Goal: Transaction & Acquisition: Purchase product/service

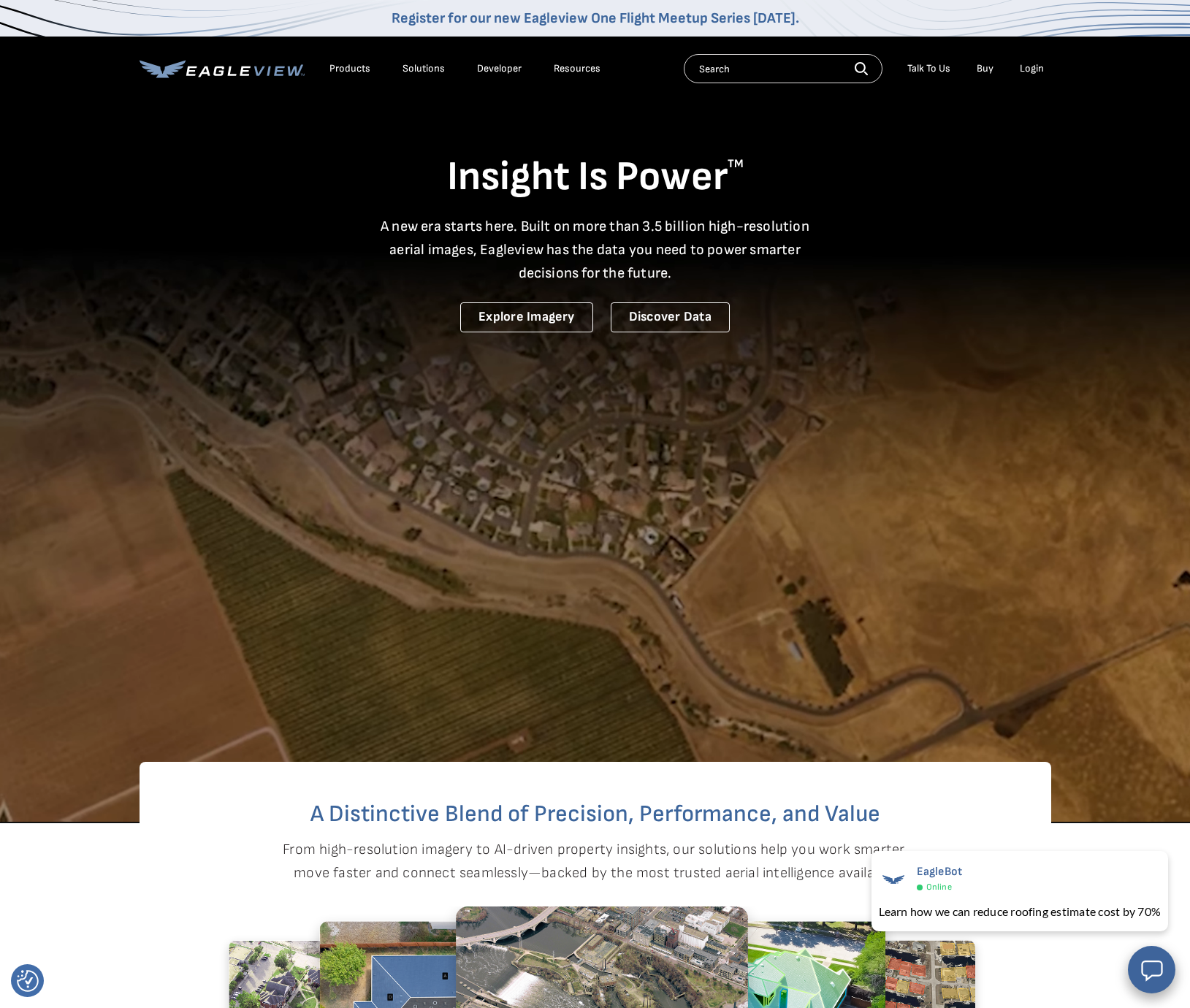
click at [736, 73] on input "text" at bounding box center [784, 68] width 199 height 29
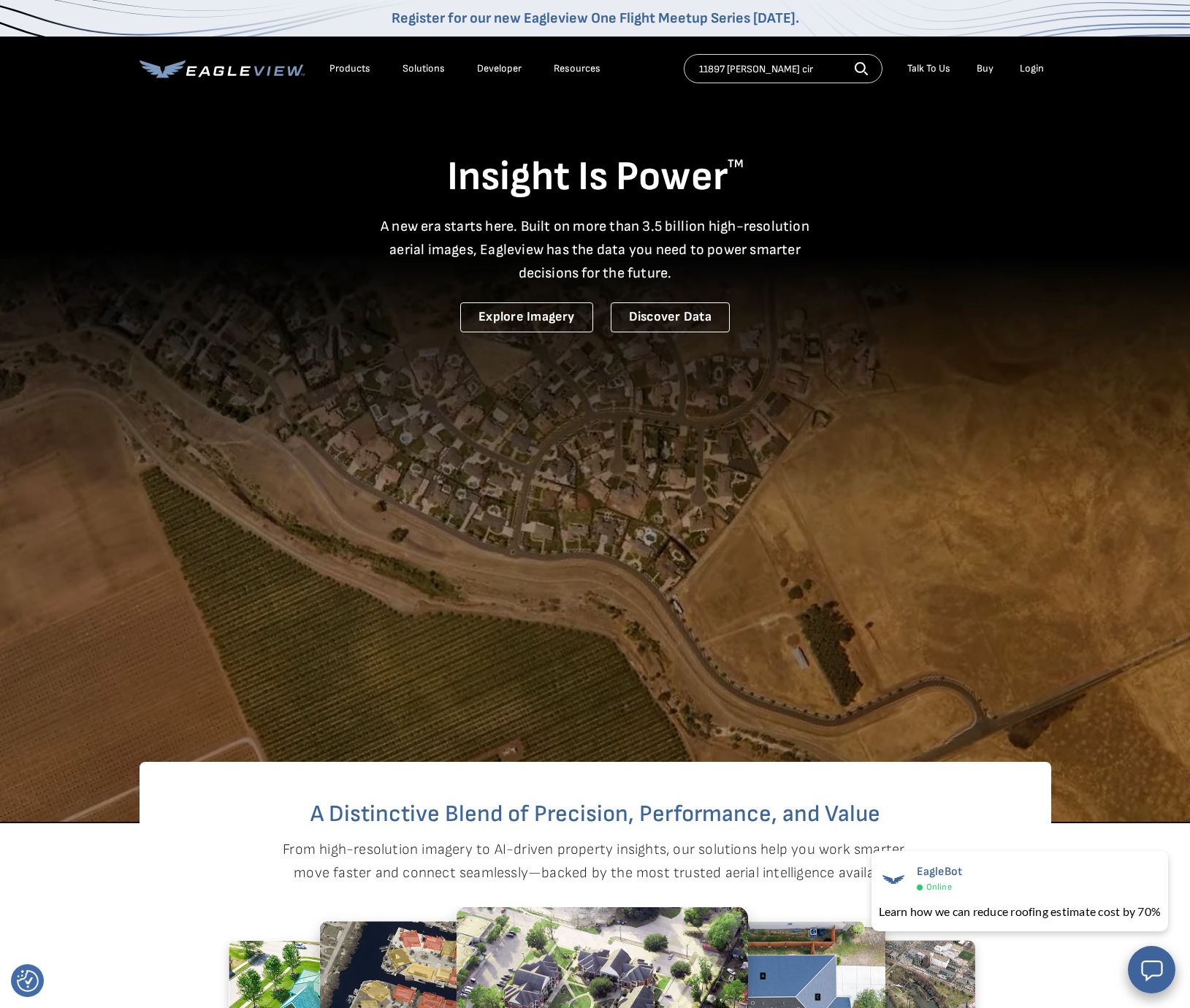
type input "11897 Jackson cir"
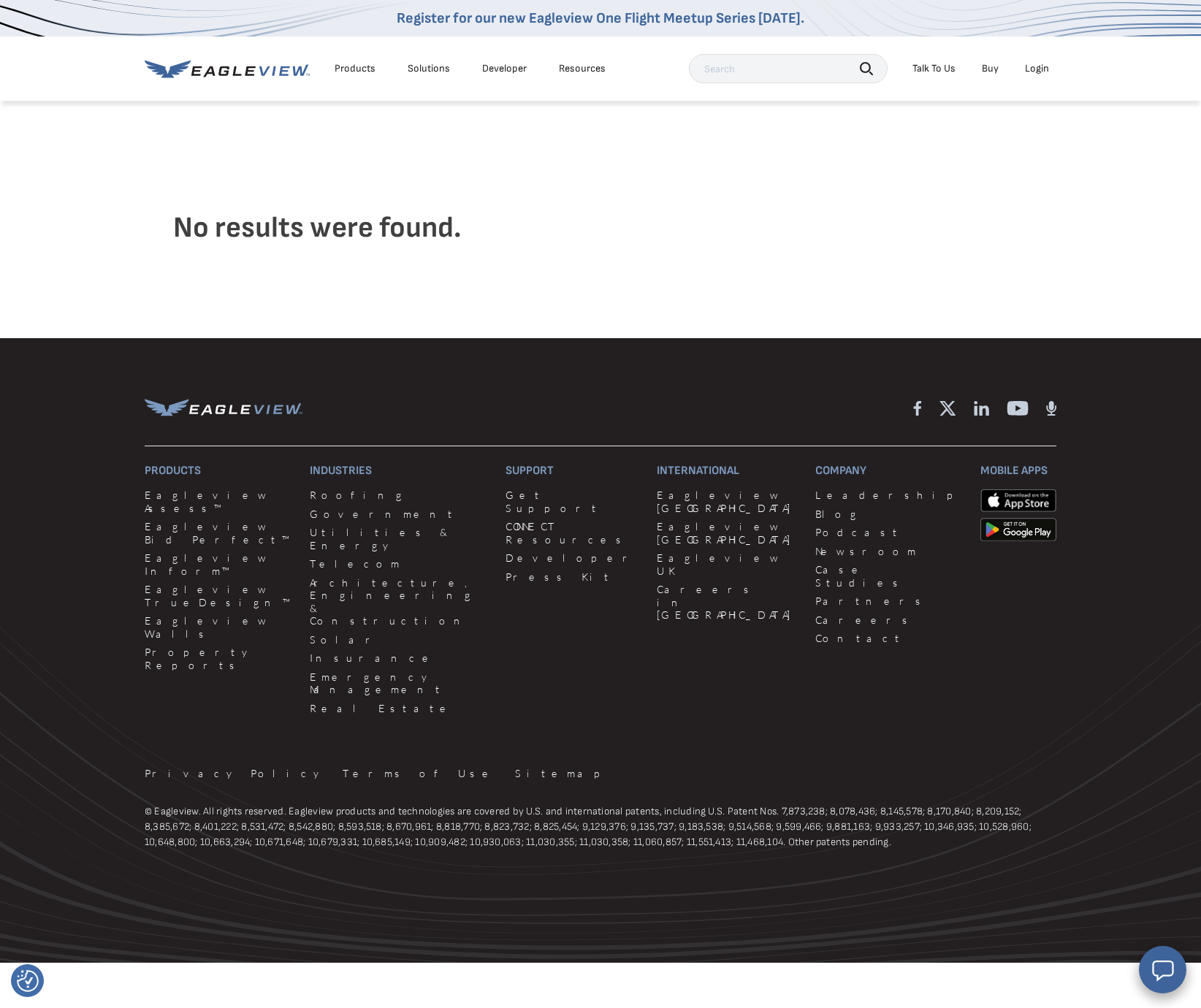
click at [786, 73] on input "text" at bounding box center [789, 68] width 199 height 29
click at [1036, 69] on div "Login" at bounding box center [1037, 69] width 24 height 13
click at [1019, 221] on link "MyEagleview" at bounding box center [1027, 220] width 58 height 13
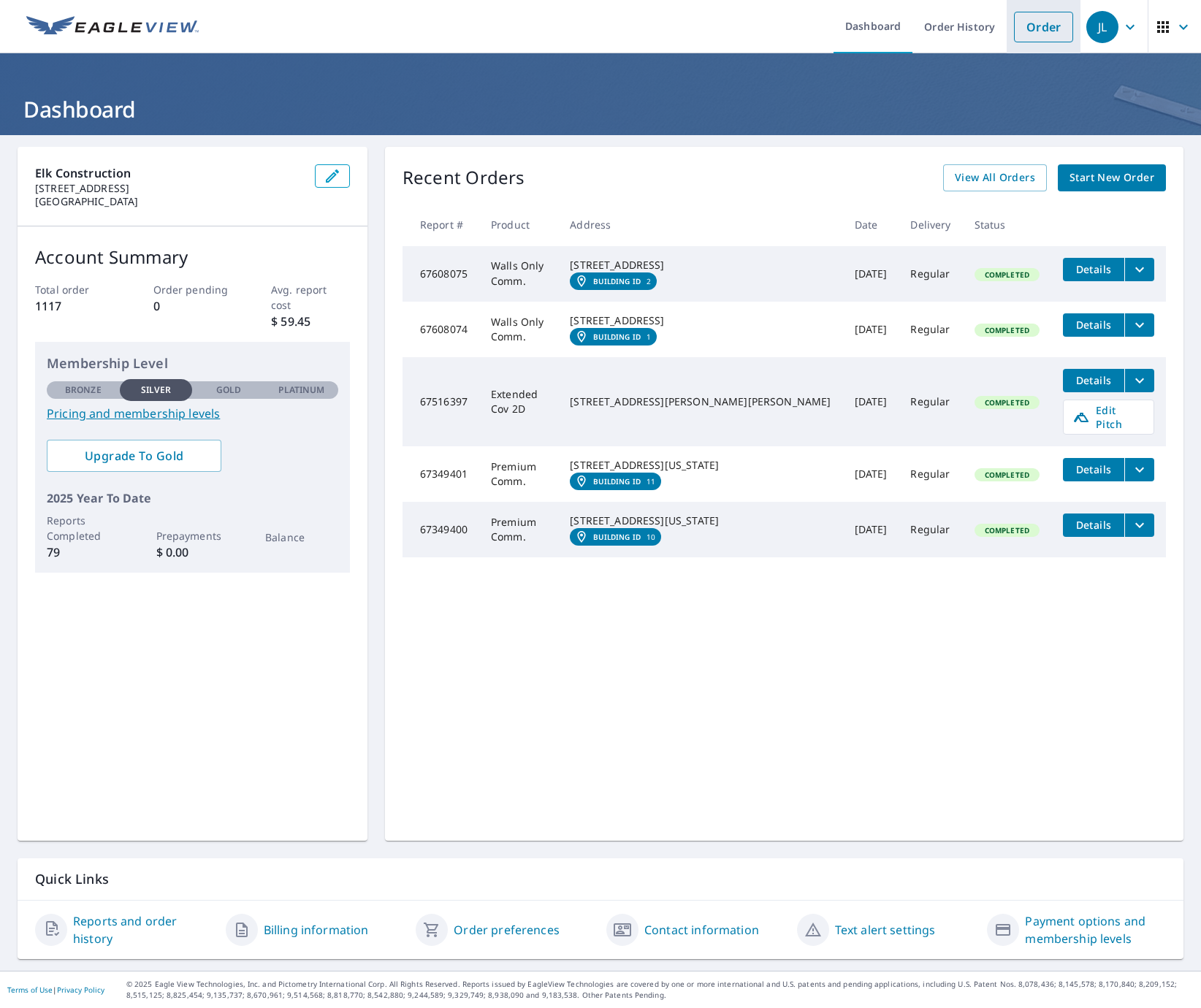
click at [1021, 29] on link "Order" at bounding box center [1043, 27] width 59 height 31
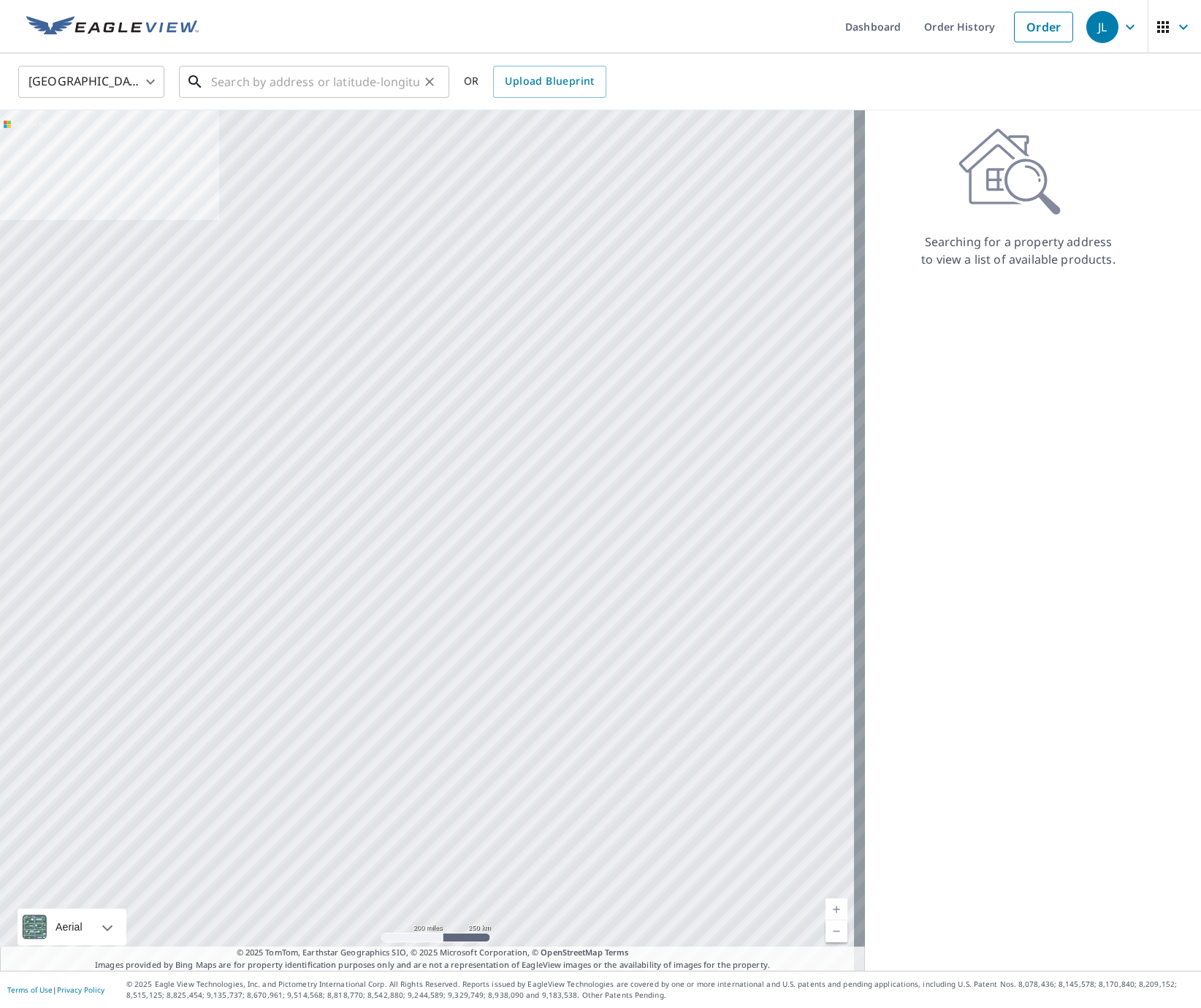
click at [238, 90] on input "text" at bounding box center [315, 82] width 208 height 41
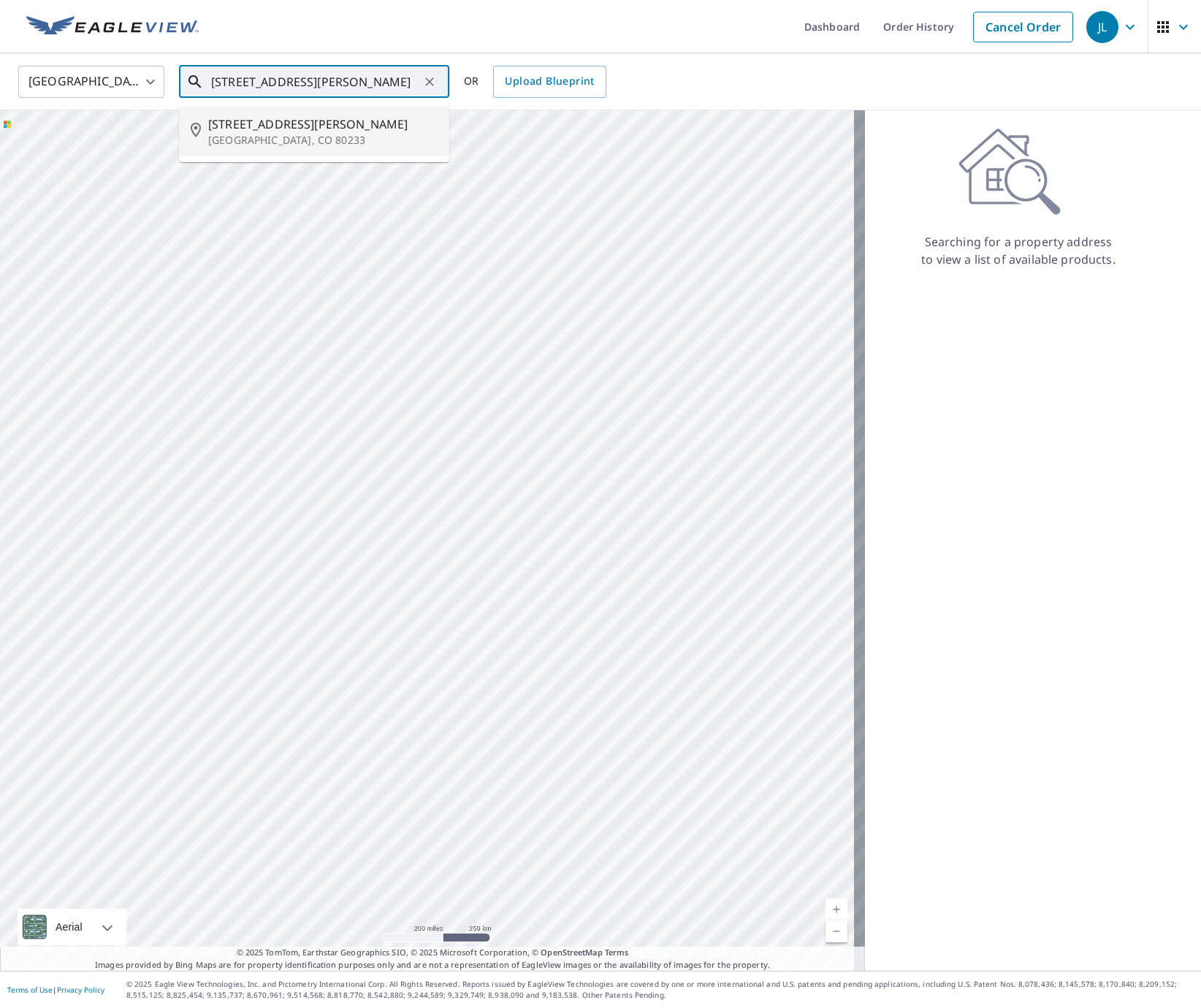
click at [262, 133] on p "Denver, CO 80233" at bounding box center [323, 141] width 230 height 15
type input "11877 Jackson Cir Denver, CO 80233"
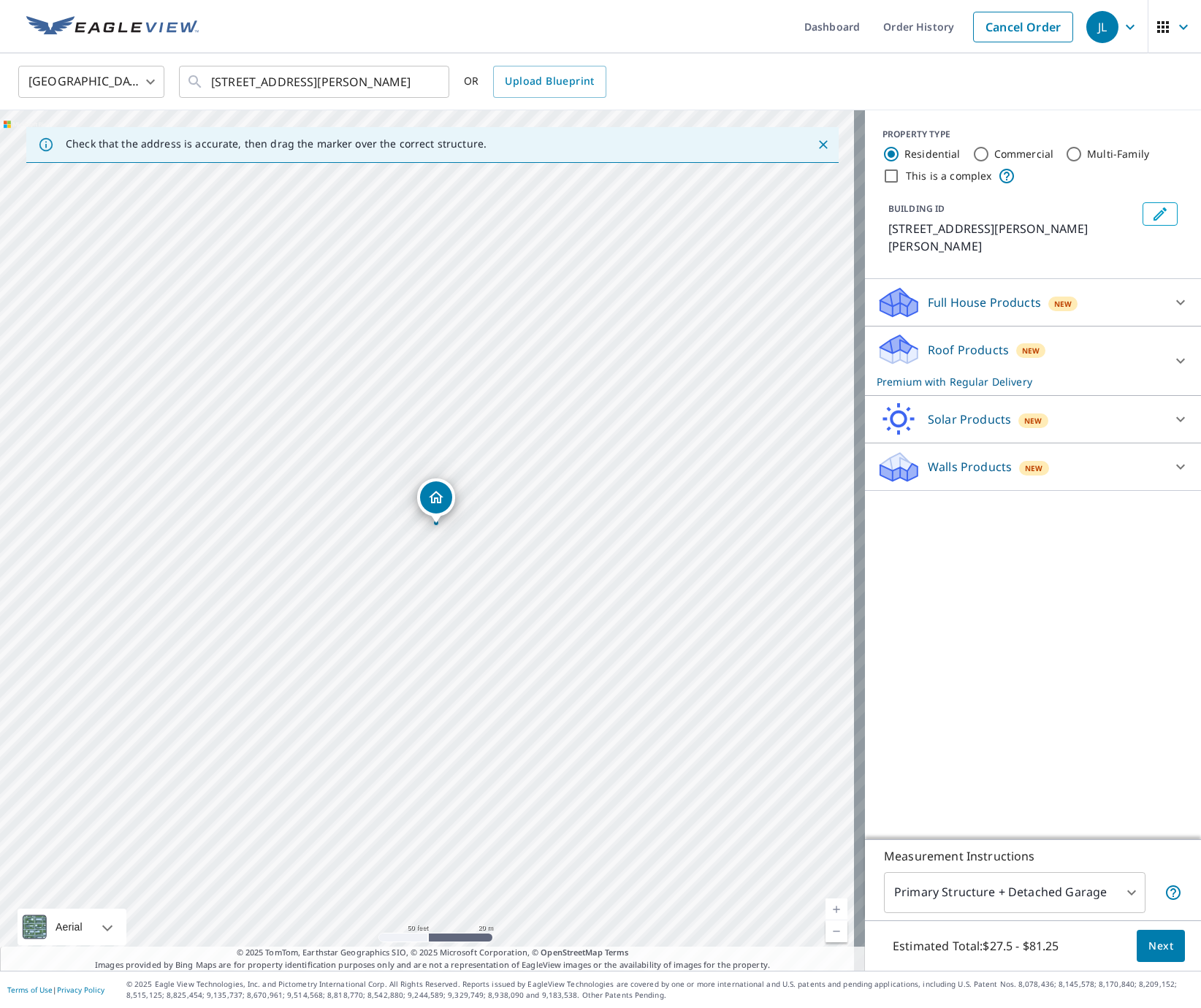
drag, startPoint x: 379, startPoint y: 546, endPoint x: 447, endPoint y: 574, distance: 73.5
click at [447, 574] on div "11877 Jackson Cir Thornton, CO 80233" at bounding box center [433, 540] width 865 height 861
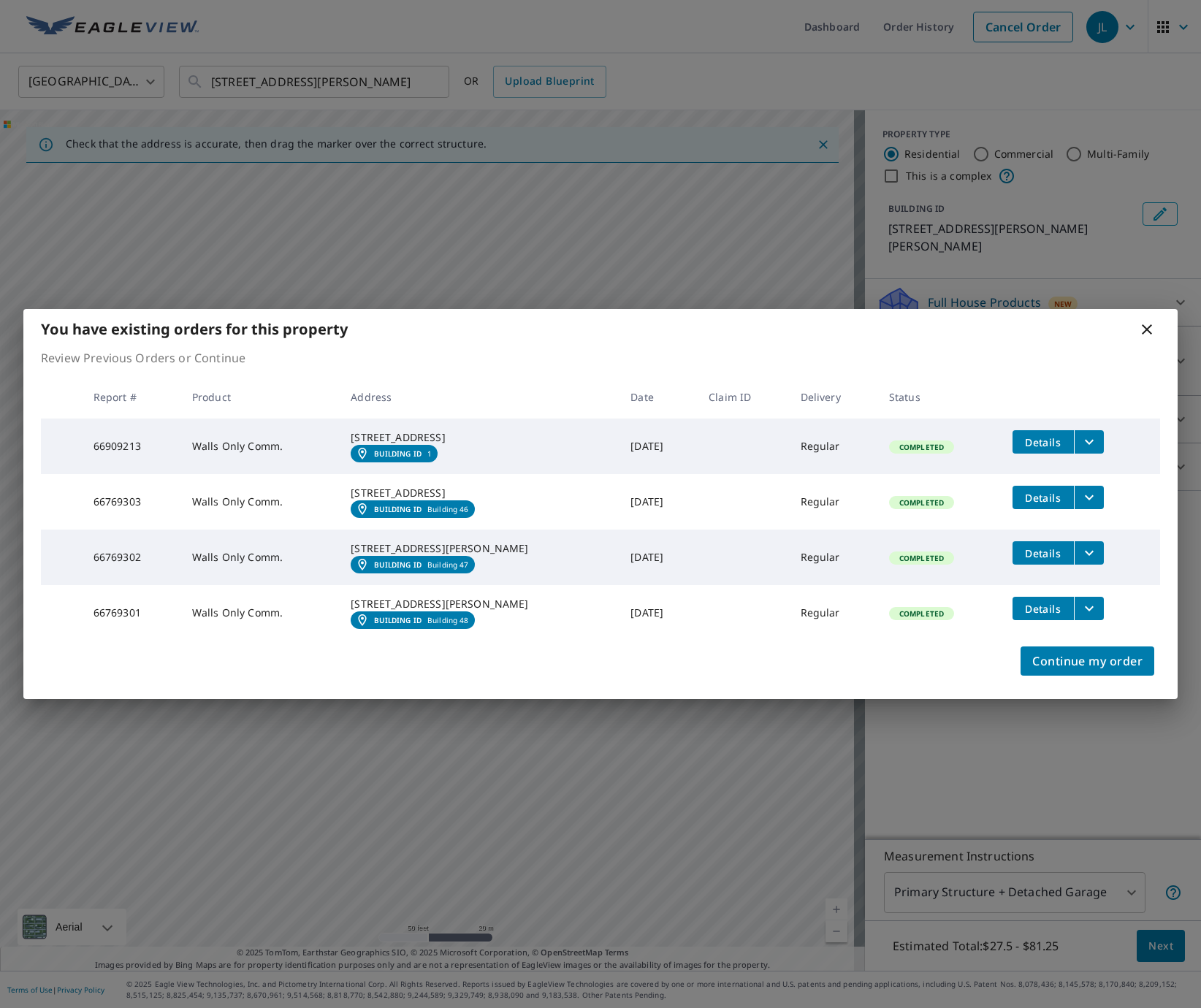
click at [1092, 555] on button "filesDropdownBtn-66769302" at bounding box center [1089, 552] width 30 height 23
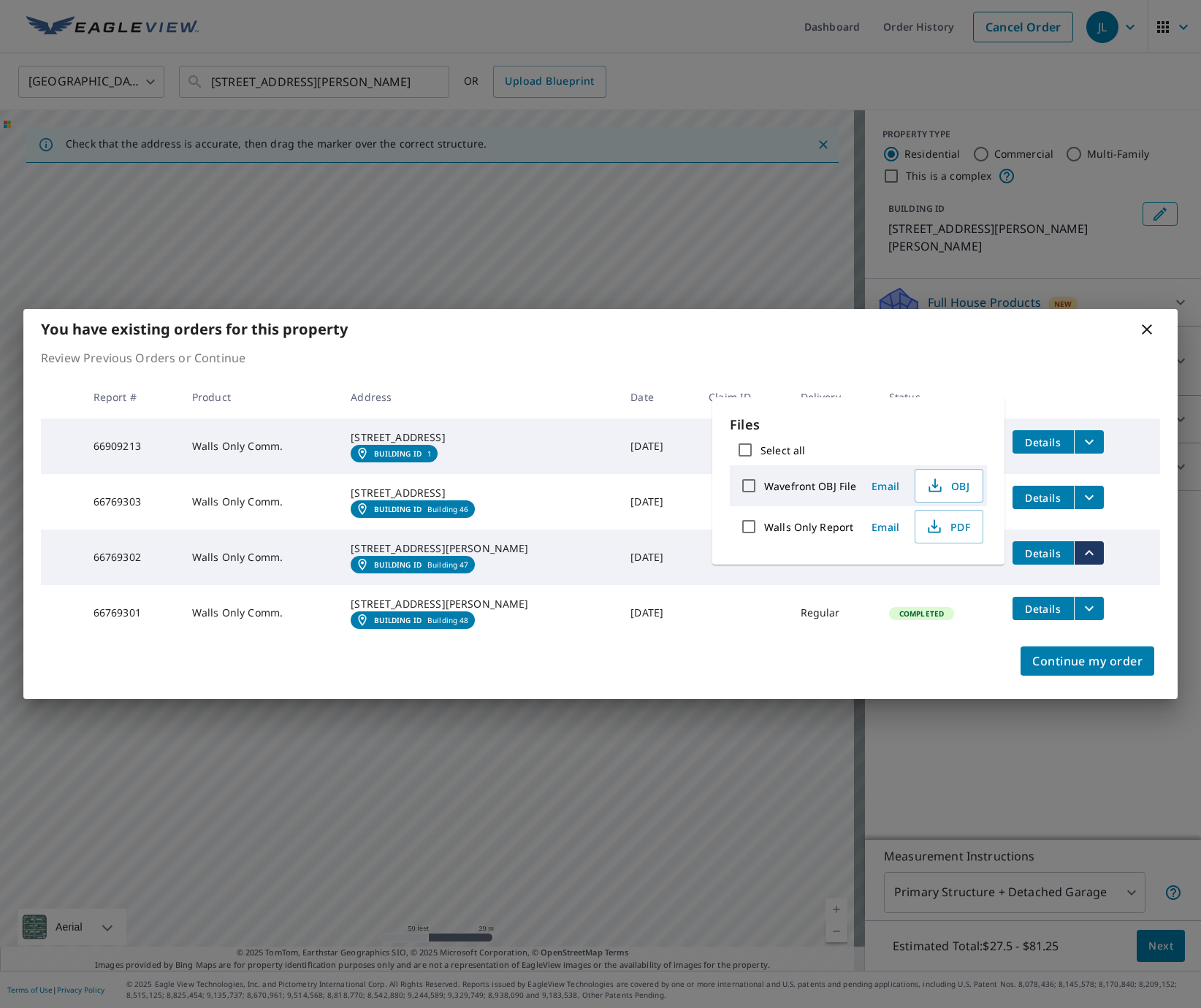
click at [1088, 617] on icon "filesDropdownBtn-66769301" at bounding box center [1089, 608] width 17 height 17
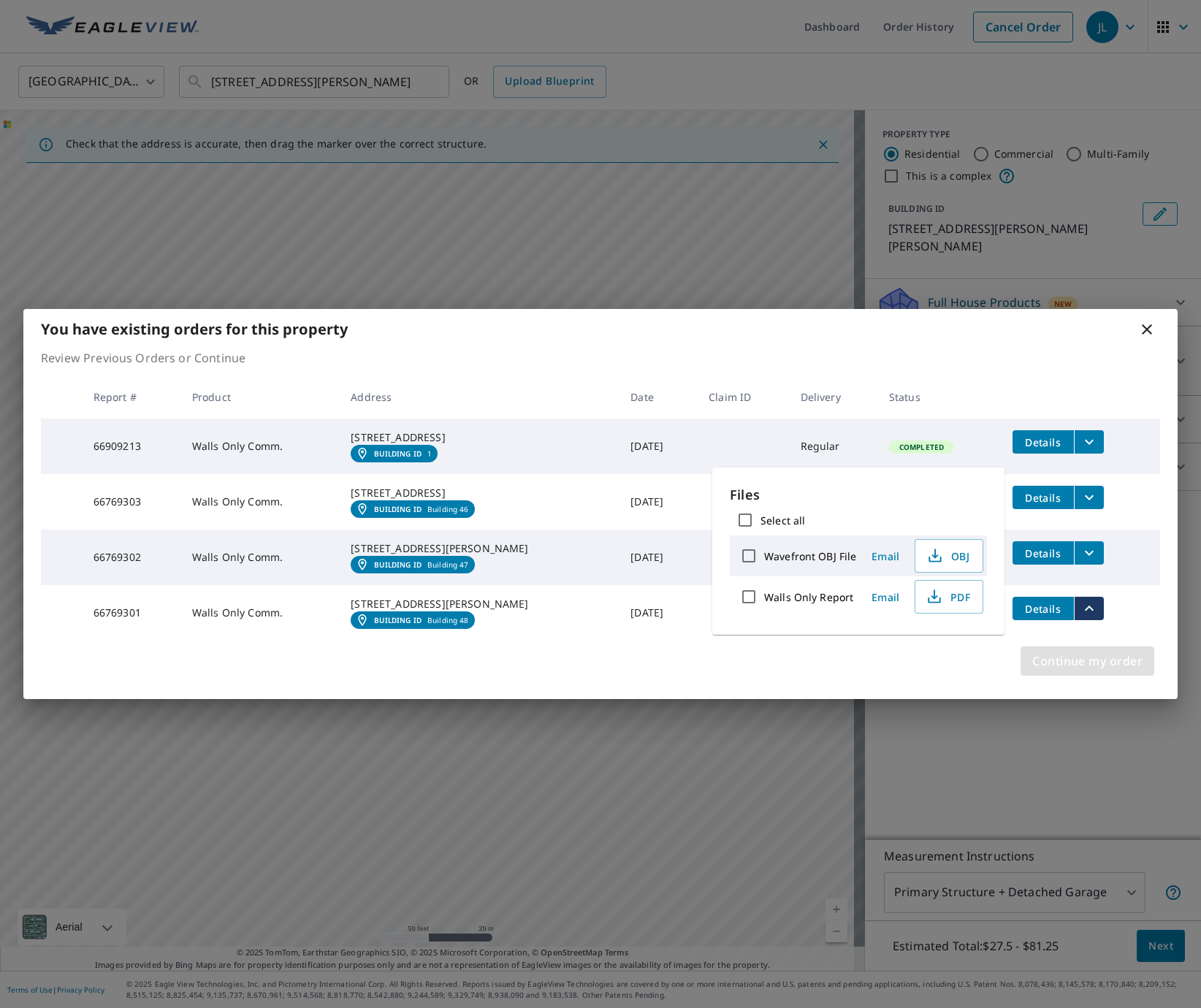
click at [1084, 671] on span "Continue my order" at bounding box center [1087, 661] width 110 height 20
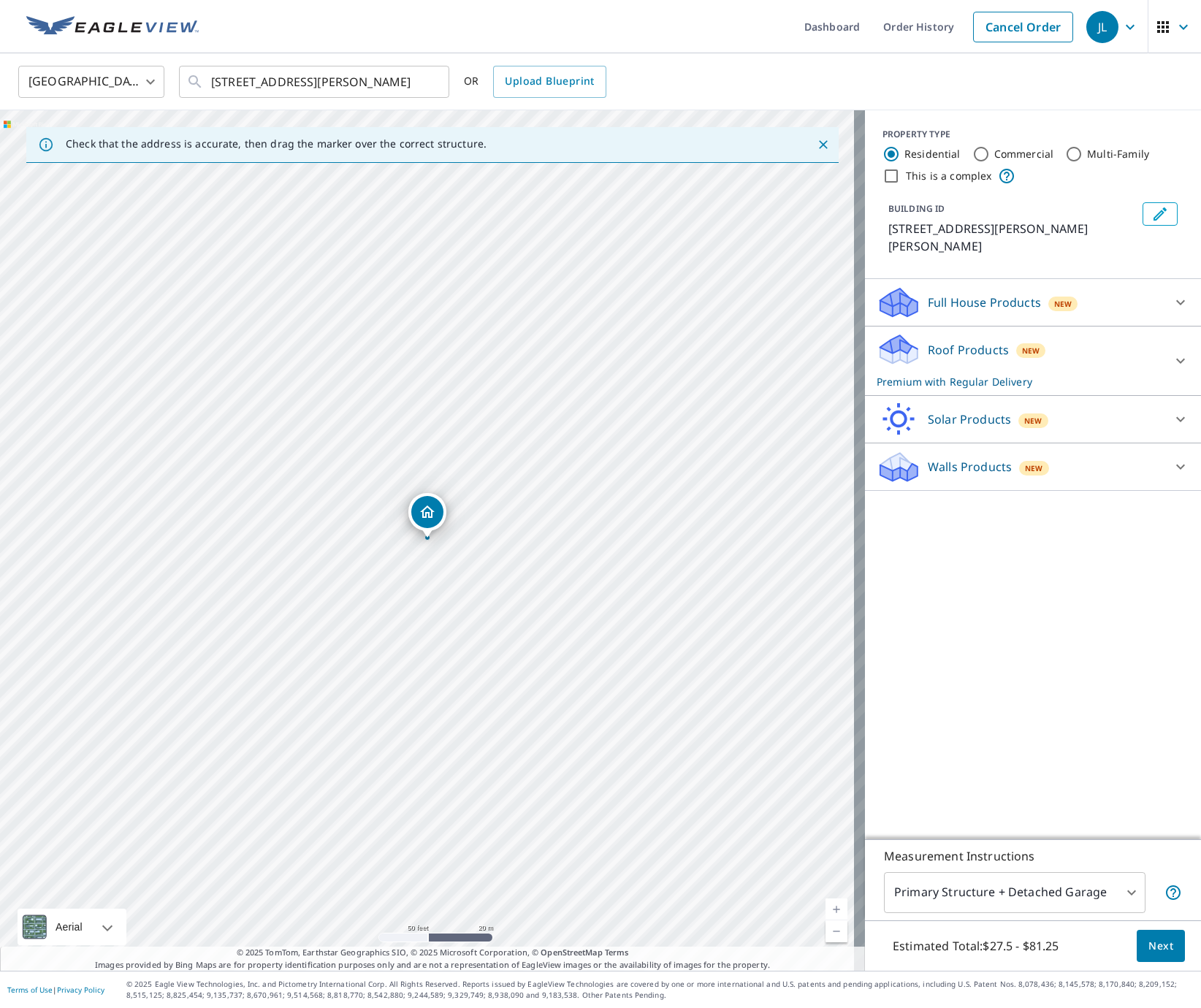
click at [1072, 158] on div "Multi-Family" at bounding box center [1107, 153] width 84 height 17
click at [1065, 155] on input "Multi-Family" at bounding box center [1073, 153] width 17 height 17
radio input "true"
type input "2"
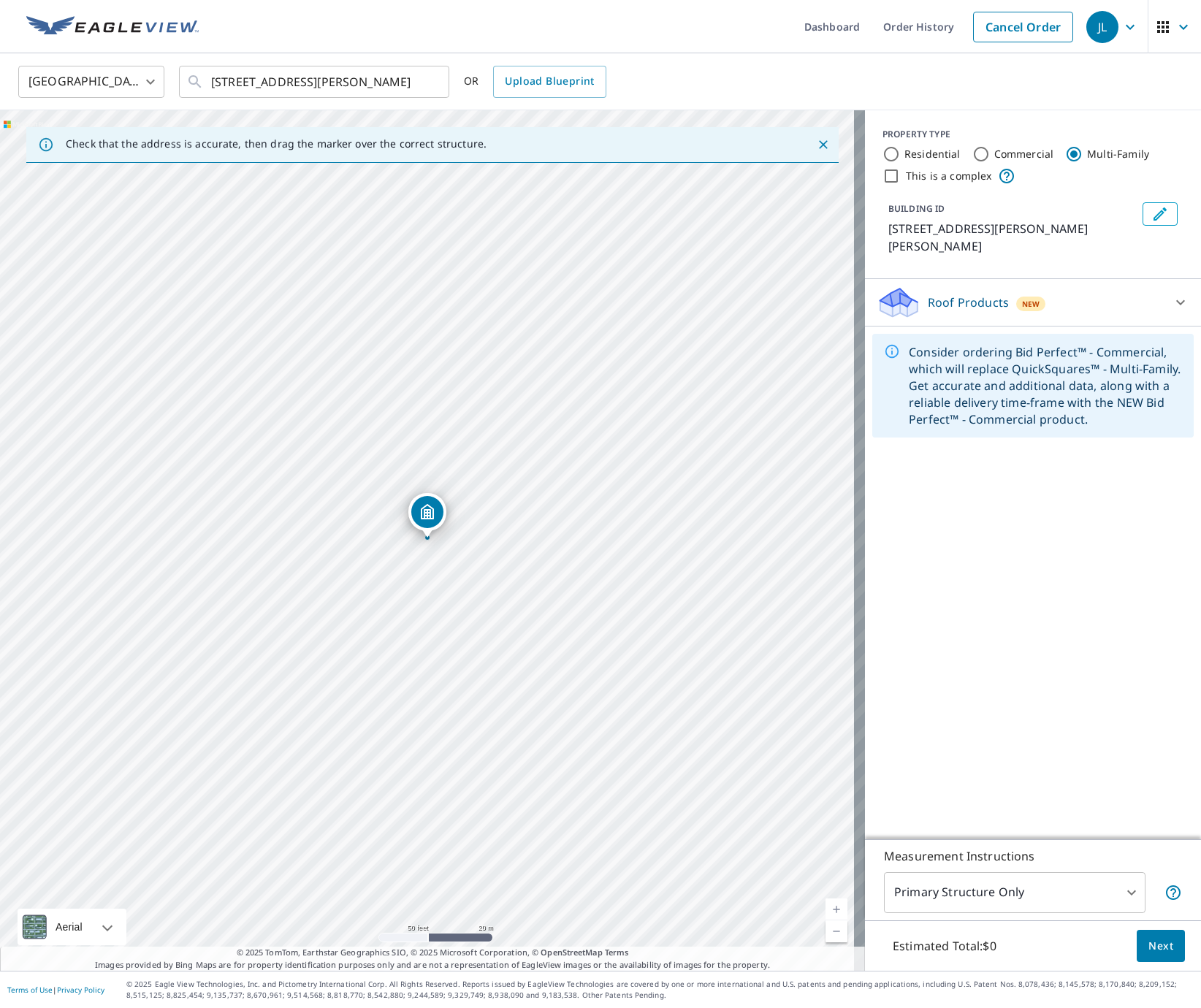
click at [883, 174] on input "This is a complex" at bounding box center [890, 176] width 17 height 17
checkbox input "true"
radio input "true"
type input "4"
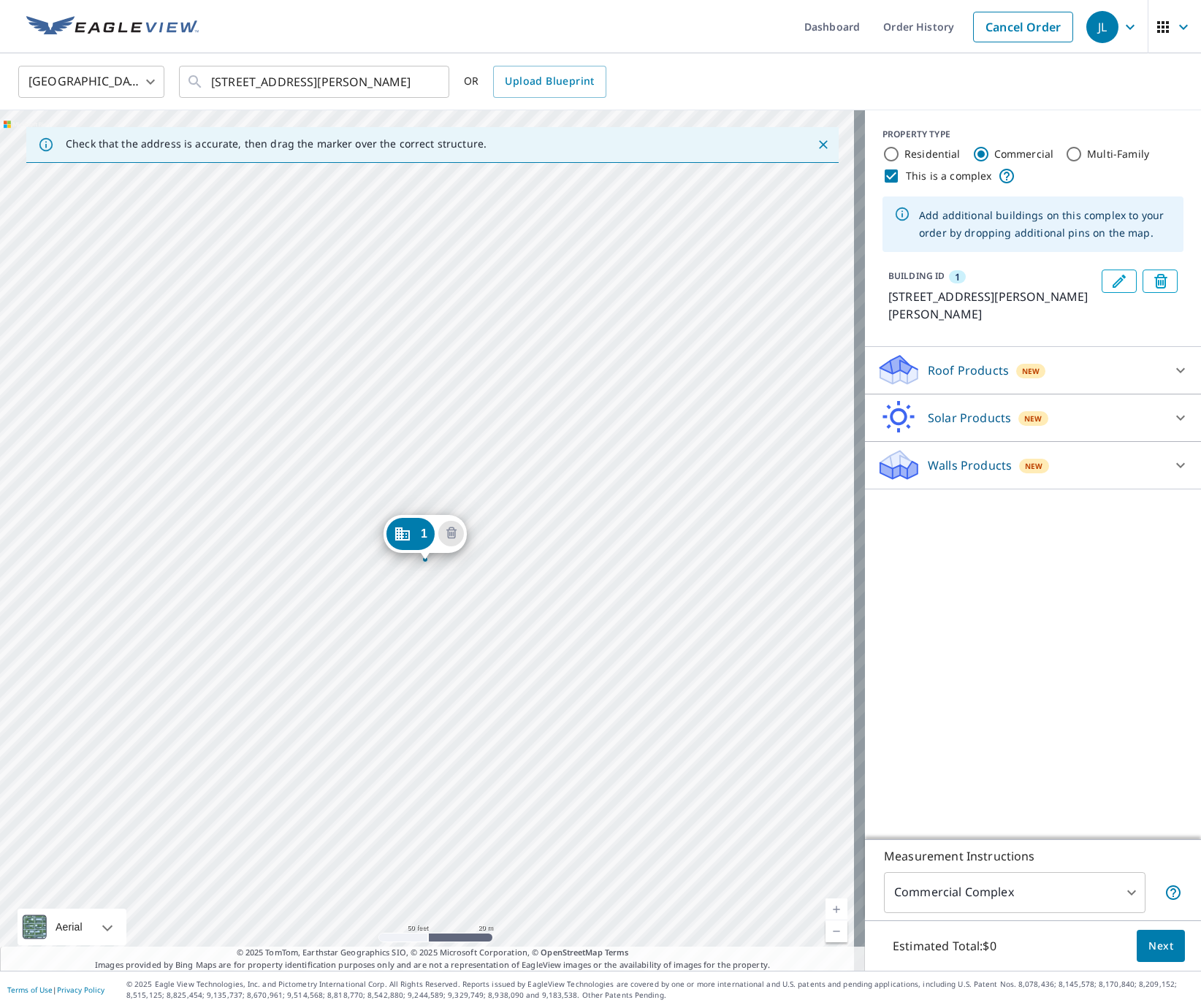
drag, startPoint x: 426, startPoint y: 517, endPoint x: 424, endPoint y: 540, distance: 23.1
click at [1101, 284] on button "Edit building 1" at bounding box center [1119, 281] width 35 height 23
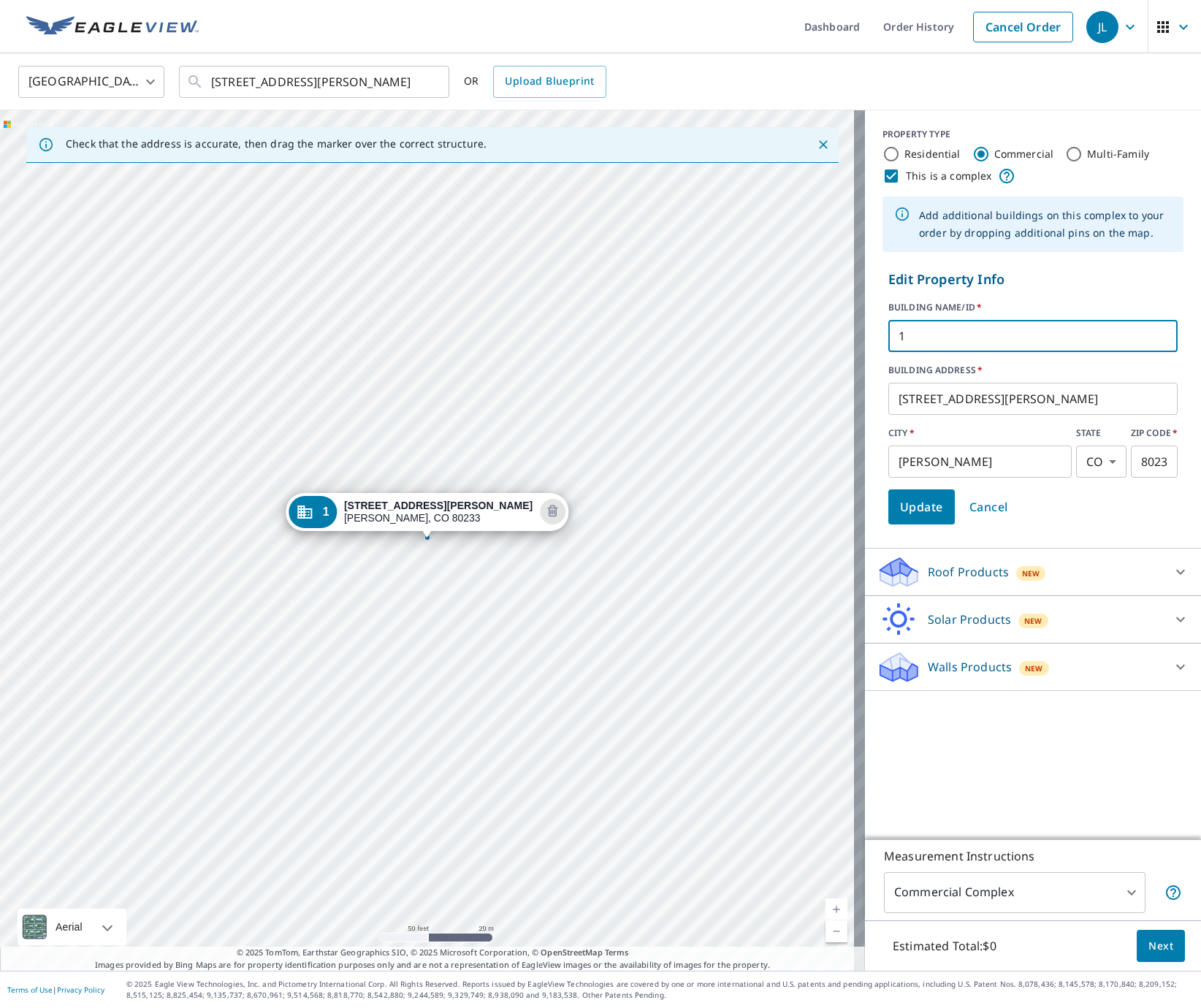
click at [944, 333] on input "1" at bounding box center [1033, 336] width 290 height 41
type input "47"
click at [914, 510] on span "Update" at bounding box center [922, 507] width 43 height 20
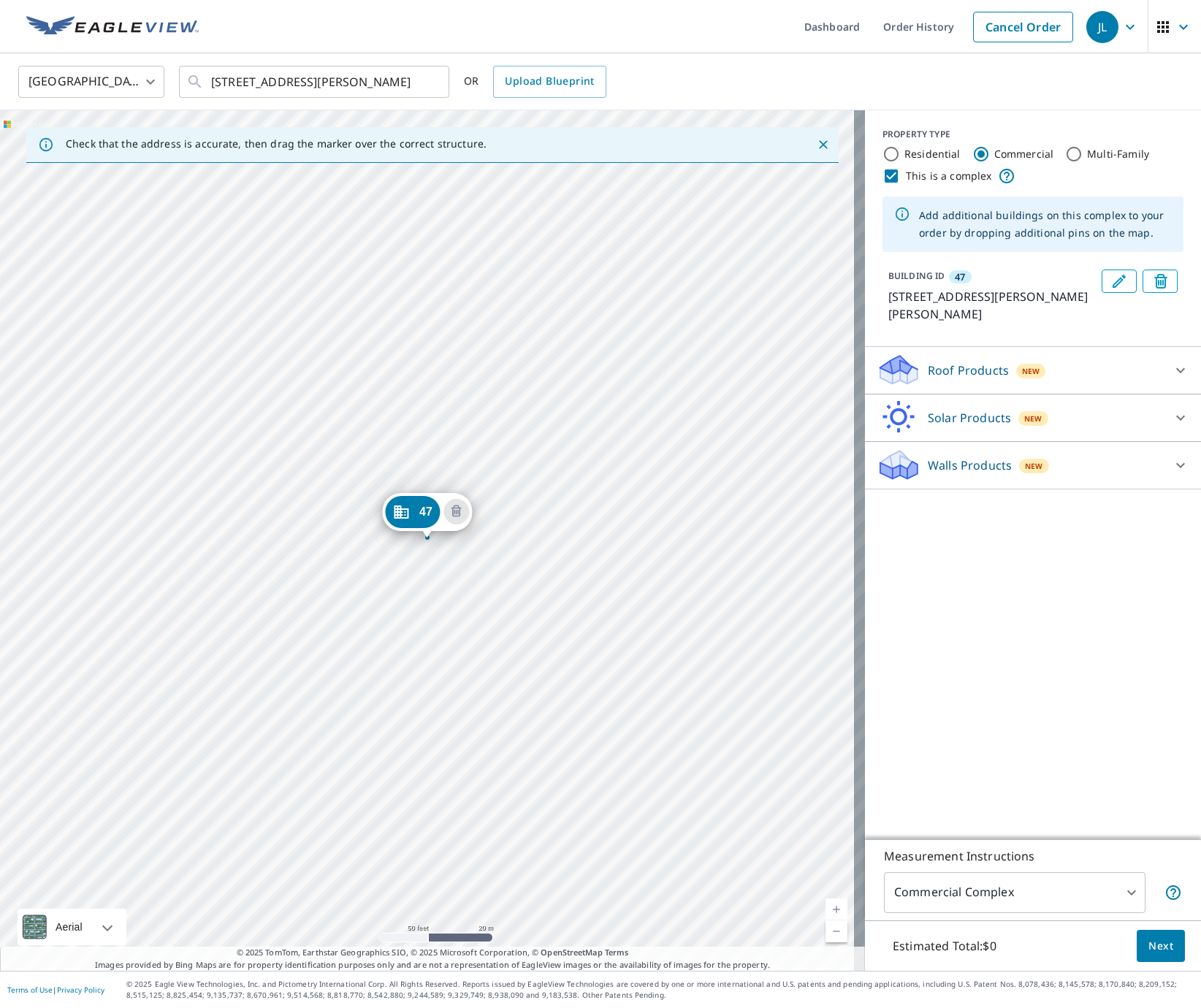
click at [424, 468] on div "47 11867 Jackson Cir Thornton, CO 80233" at bounding box center [433, 540] width 865 height 861
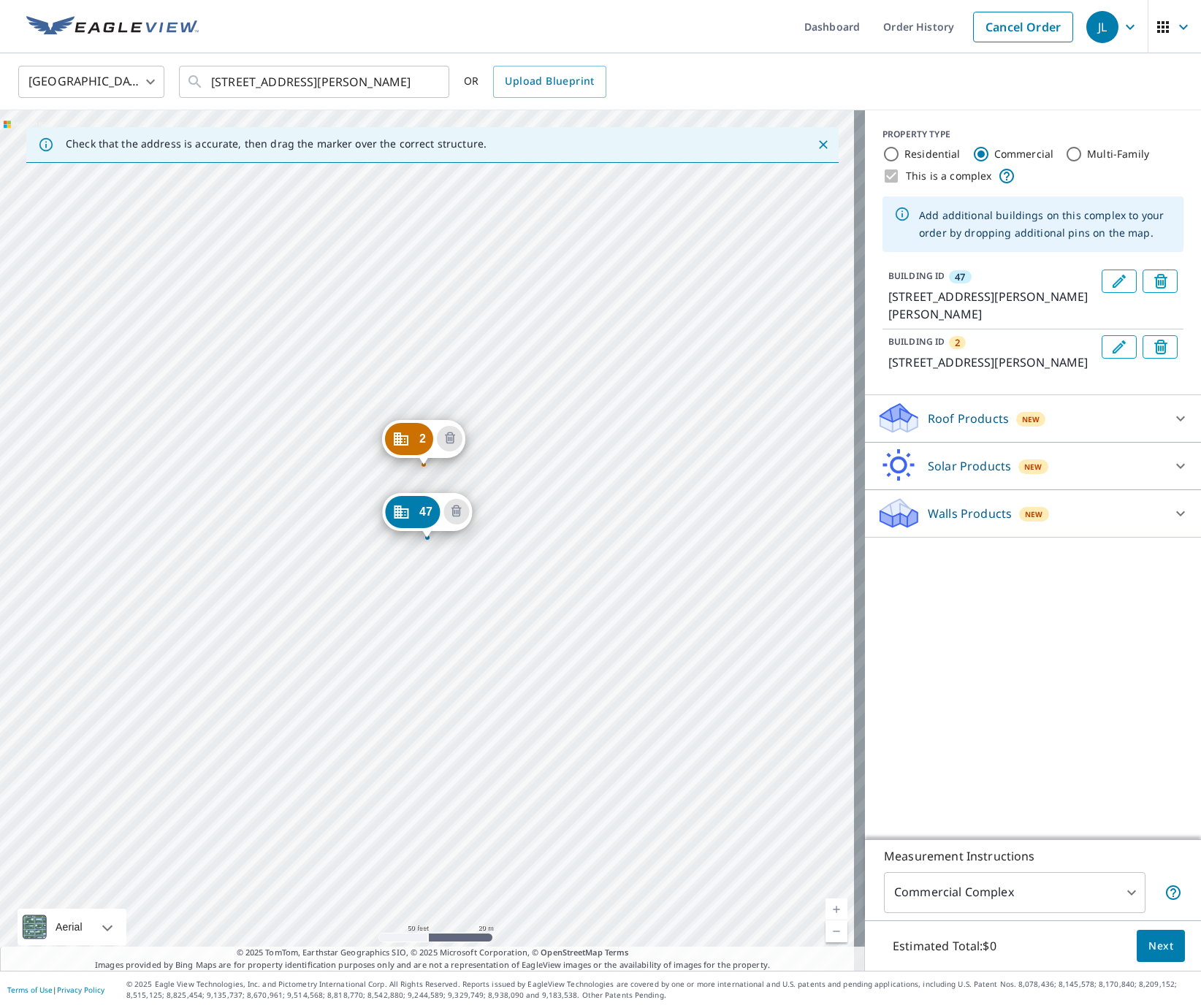
click at [1110, 352] on icon "Edit building 2" at bounding box center [1119, 346] width 17 height 17
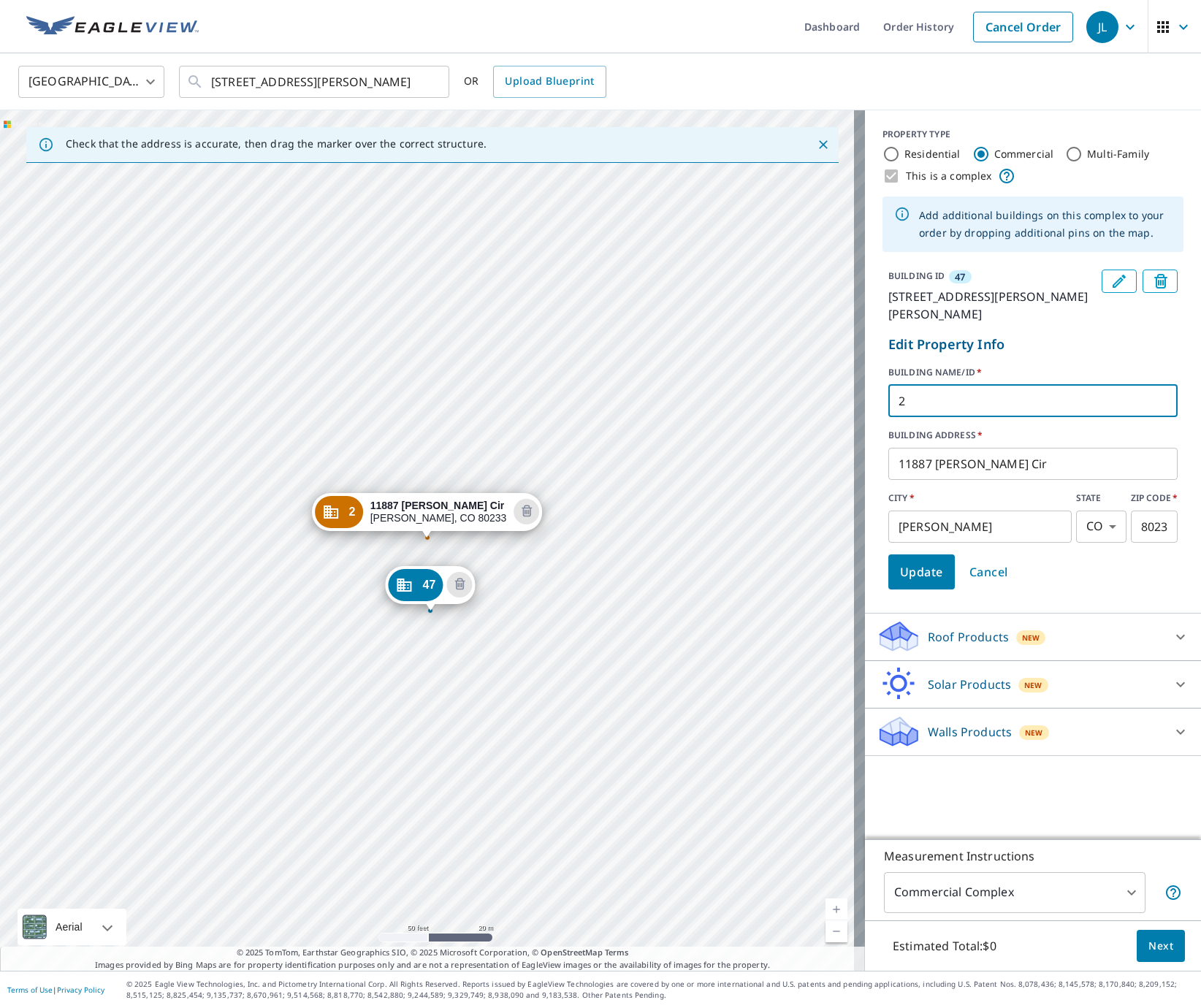
click at [914, 400] on input "2" at bounding box center [1033, 401] width 290 height 41
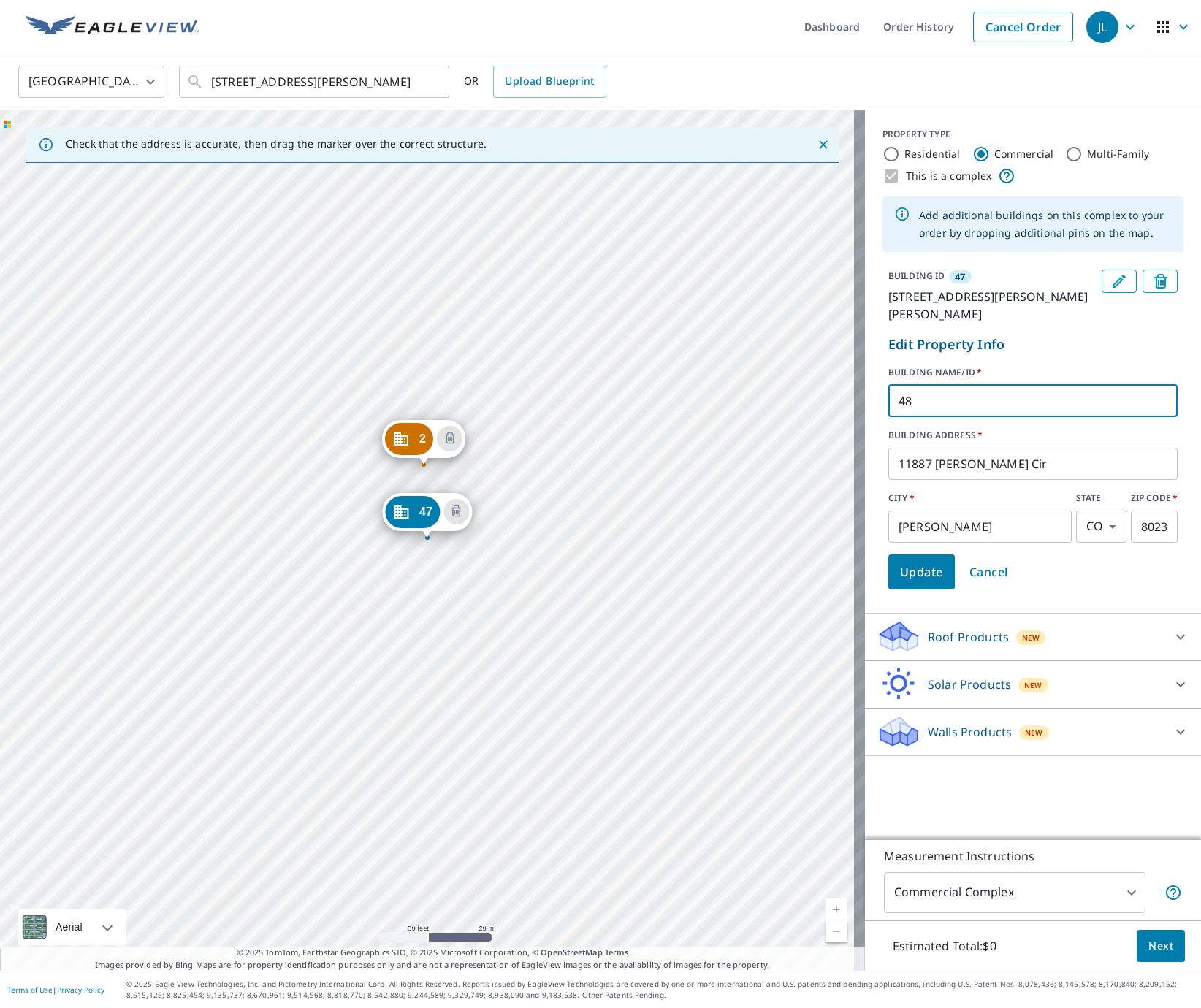
type input "48"
click at [914, 571] on span "Update" at bounding box center [922, 572] width 43 height 20
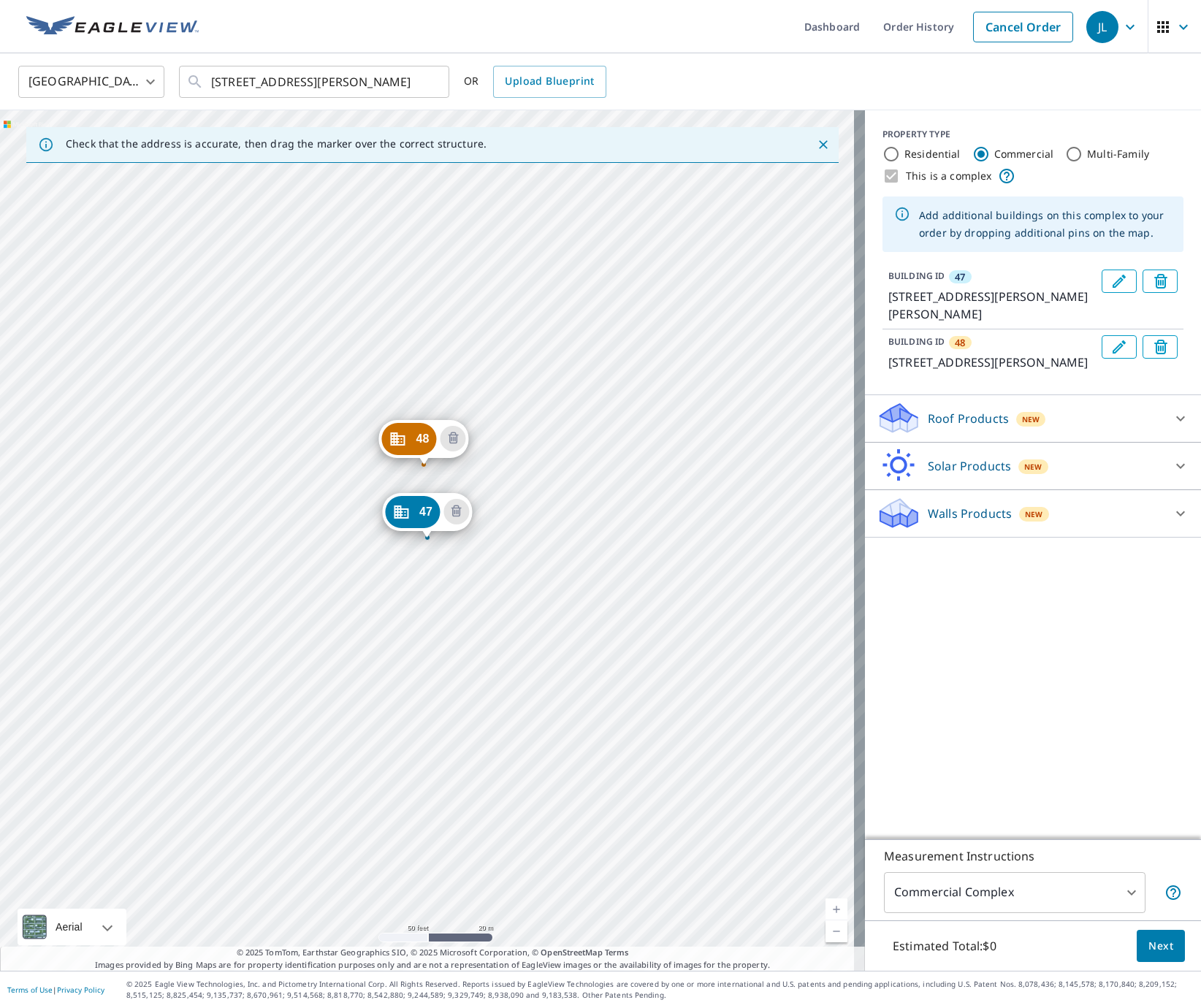
click at [1172, 427] on icon at bounding box center [1180, 418] width 17 height 17
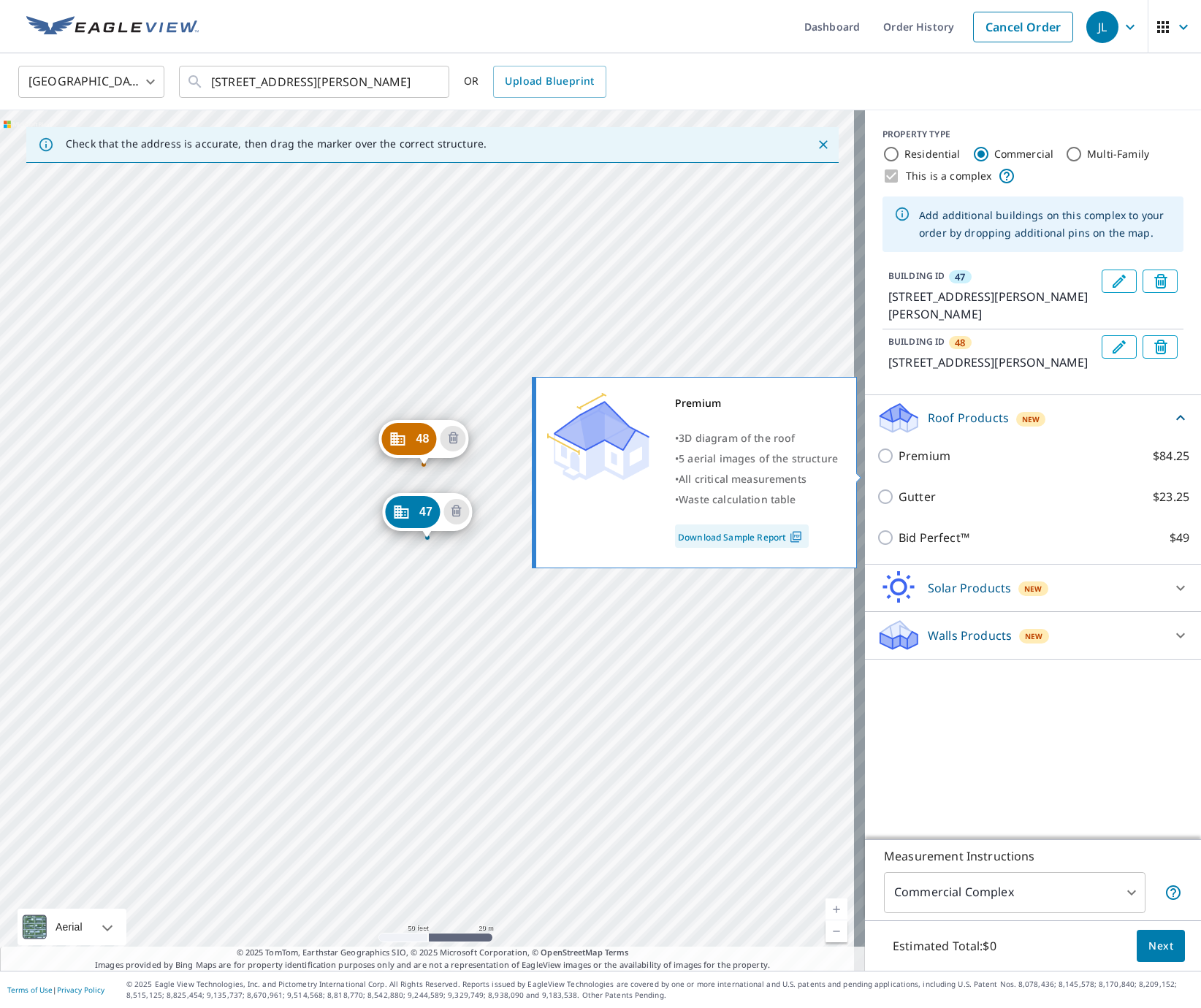
click at [922, 465] on p "Premium" at bounding box center [924, 456] width 52 height 17
click at [899, 465] on input "Premium $84.25" at bounding box center [887, 456] width 22 height 17
checkbox input "true"
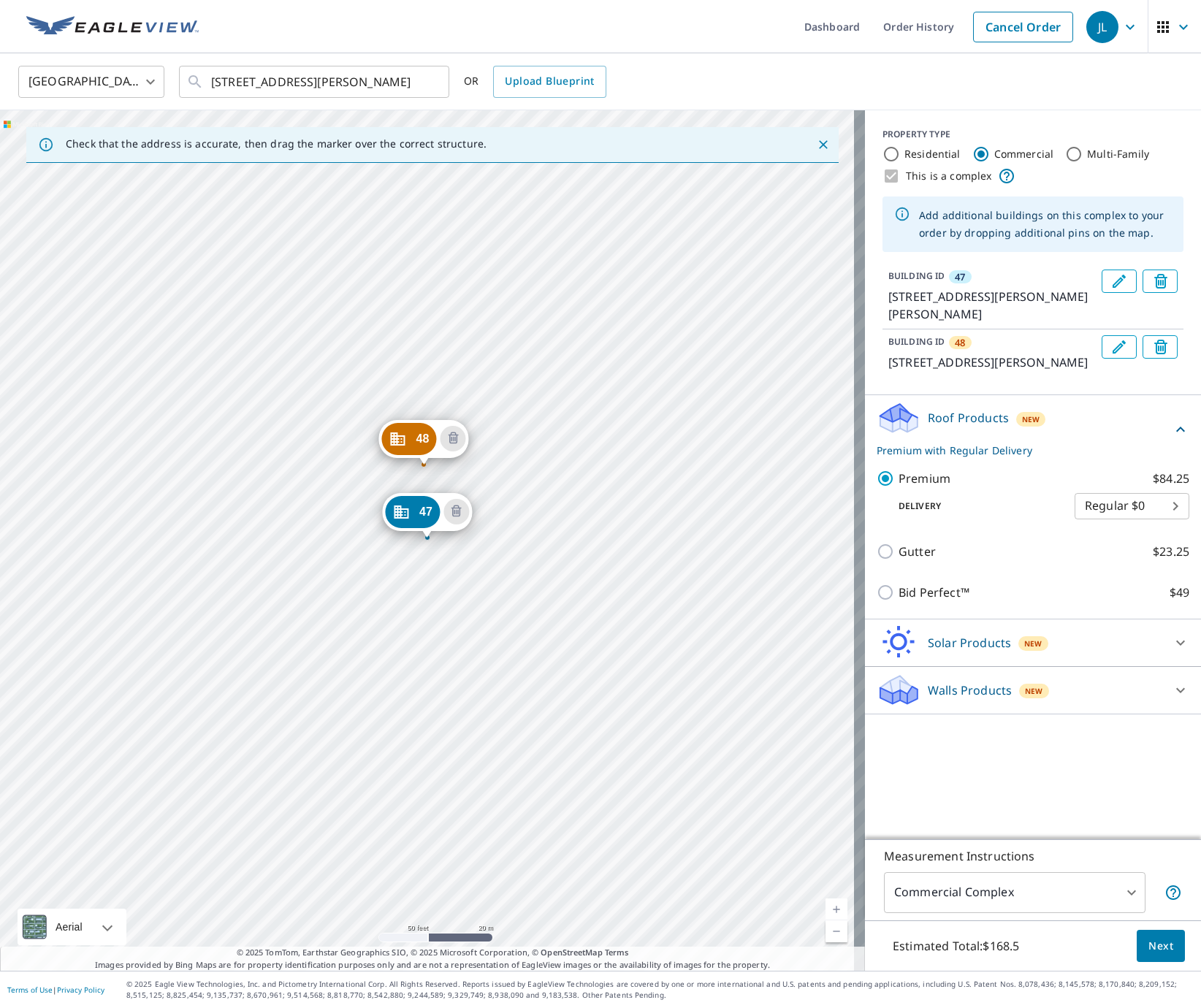
click at [1149, 943] on span "Next" at bounding box center [1161, 947] width 25 height 18
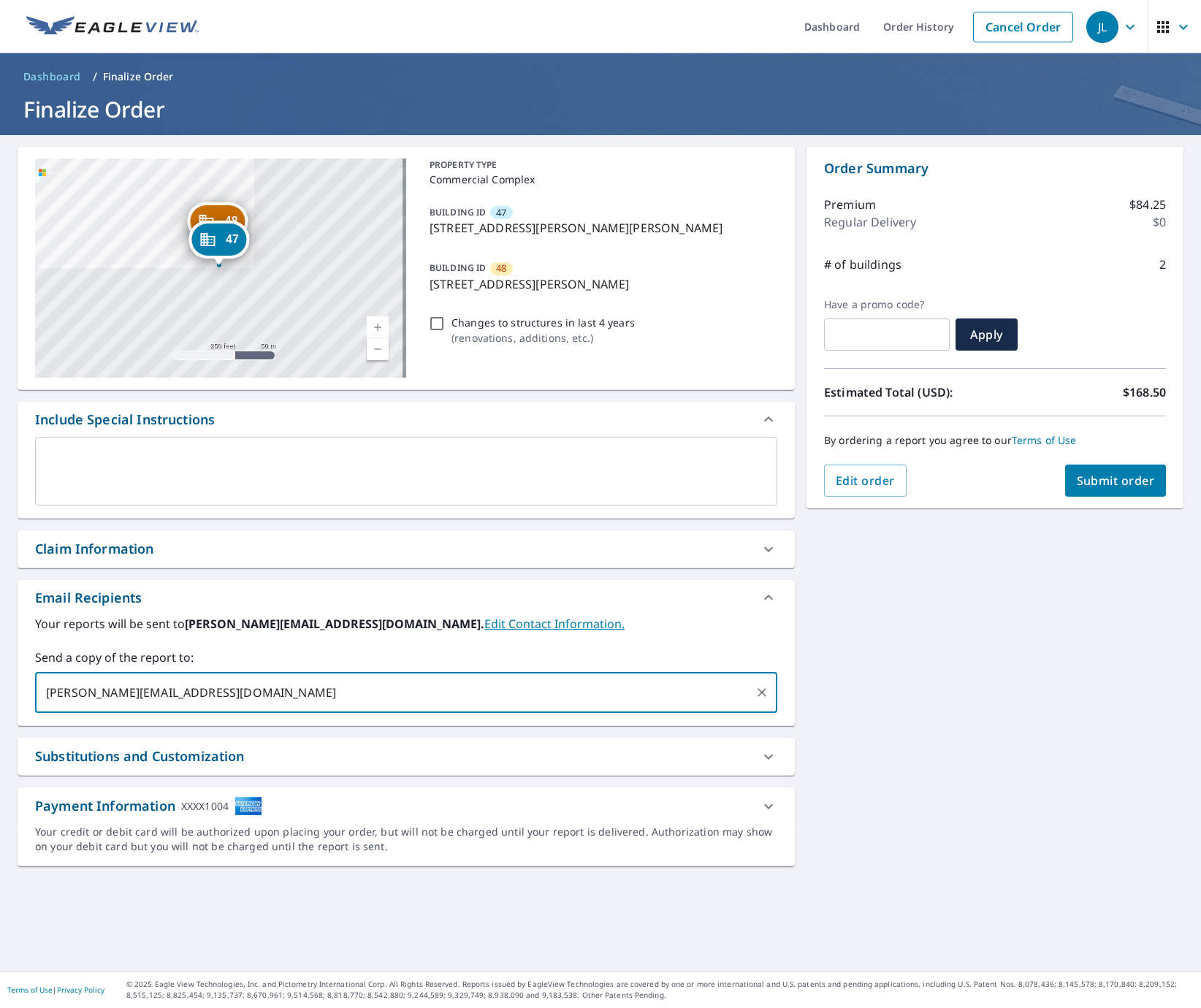
type input "ethan@elkroofing.com"
click at [1113, 489] on button "Submit order" at bounding box center [1116, 480] width 102 height 32
checkbox input "true"
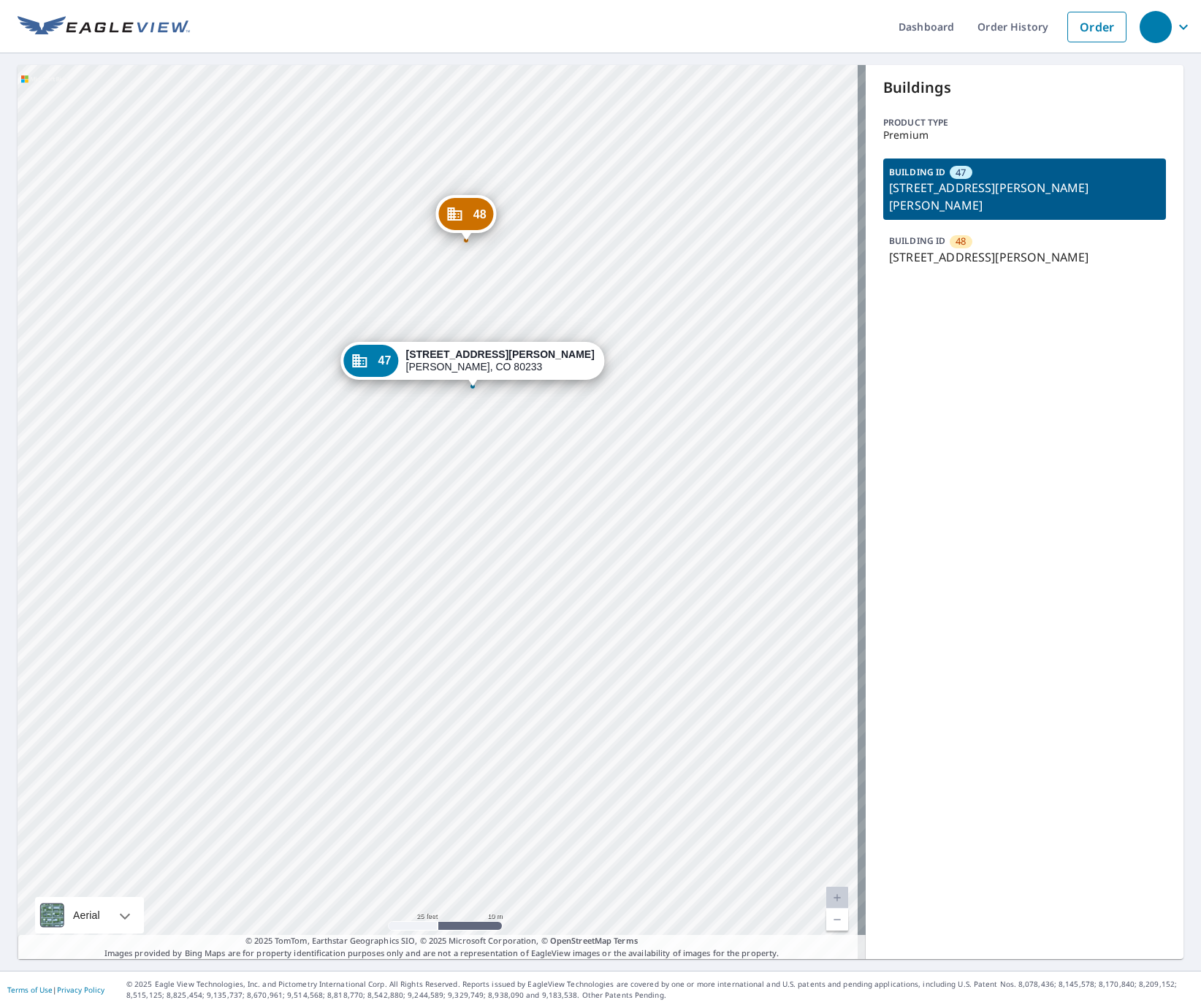
click at [1012, 248] on p "[STREET_ADDRESS][PERSON_NAME]" at bounding box center [1024, 257] width 271 height 17
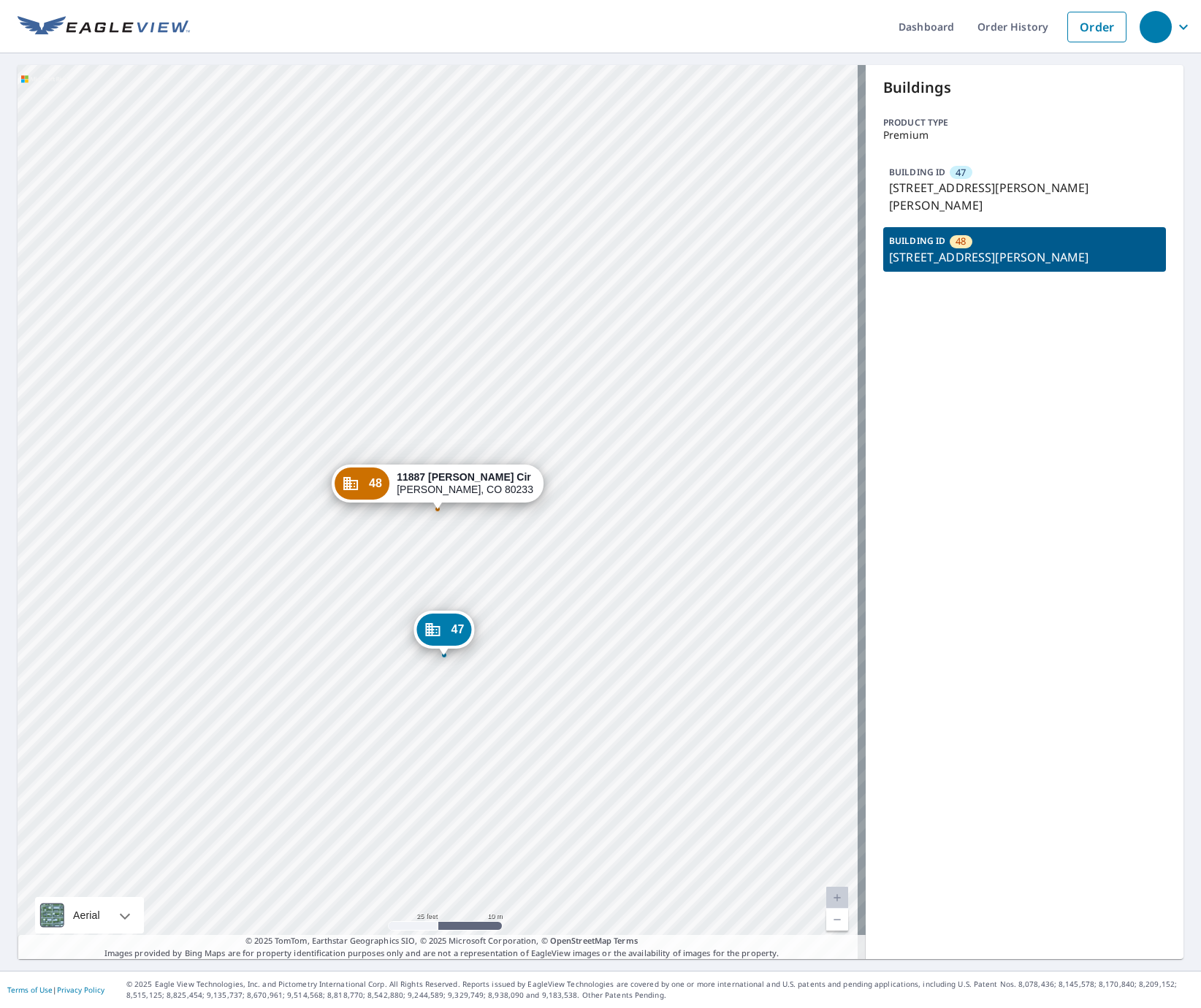
click at [1003, 166] on div "BUILDING ID 47 11867 Jackson Cir, Thornton, CO, 80233" at bounding box center [1024, 189] width 283 height 61
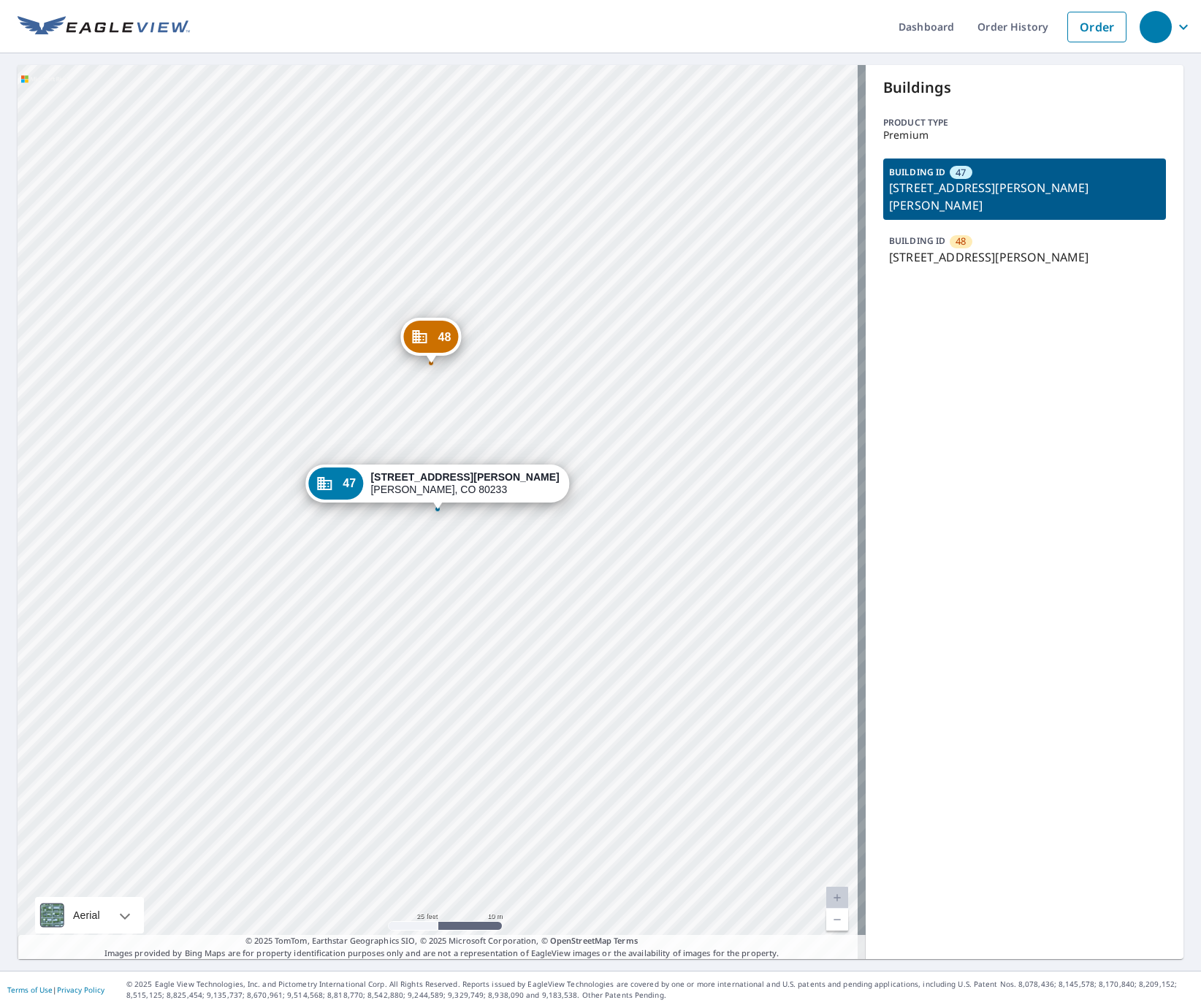
click at [513, 518] on div "48 11887 Jackson Cir Thornton, CO 80233 47 11867 Jackson Cir Thornton, CO 80233" at bounding box center [441, 512] width 849 height 894
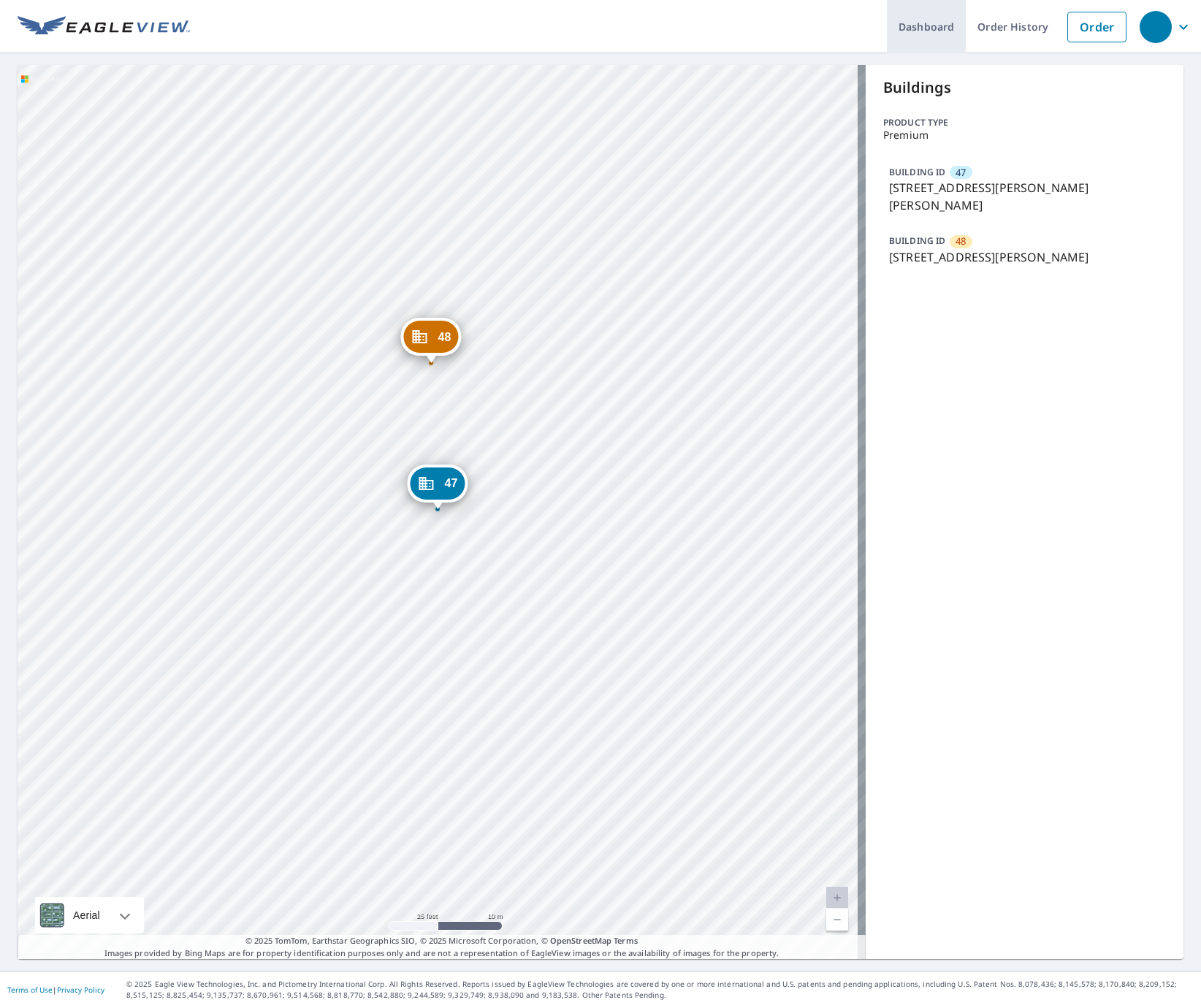
click at [916, 26] on link "Dashboard" at bounding box center [926, 26] width 79 height 53
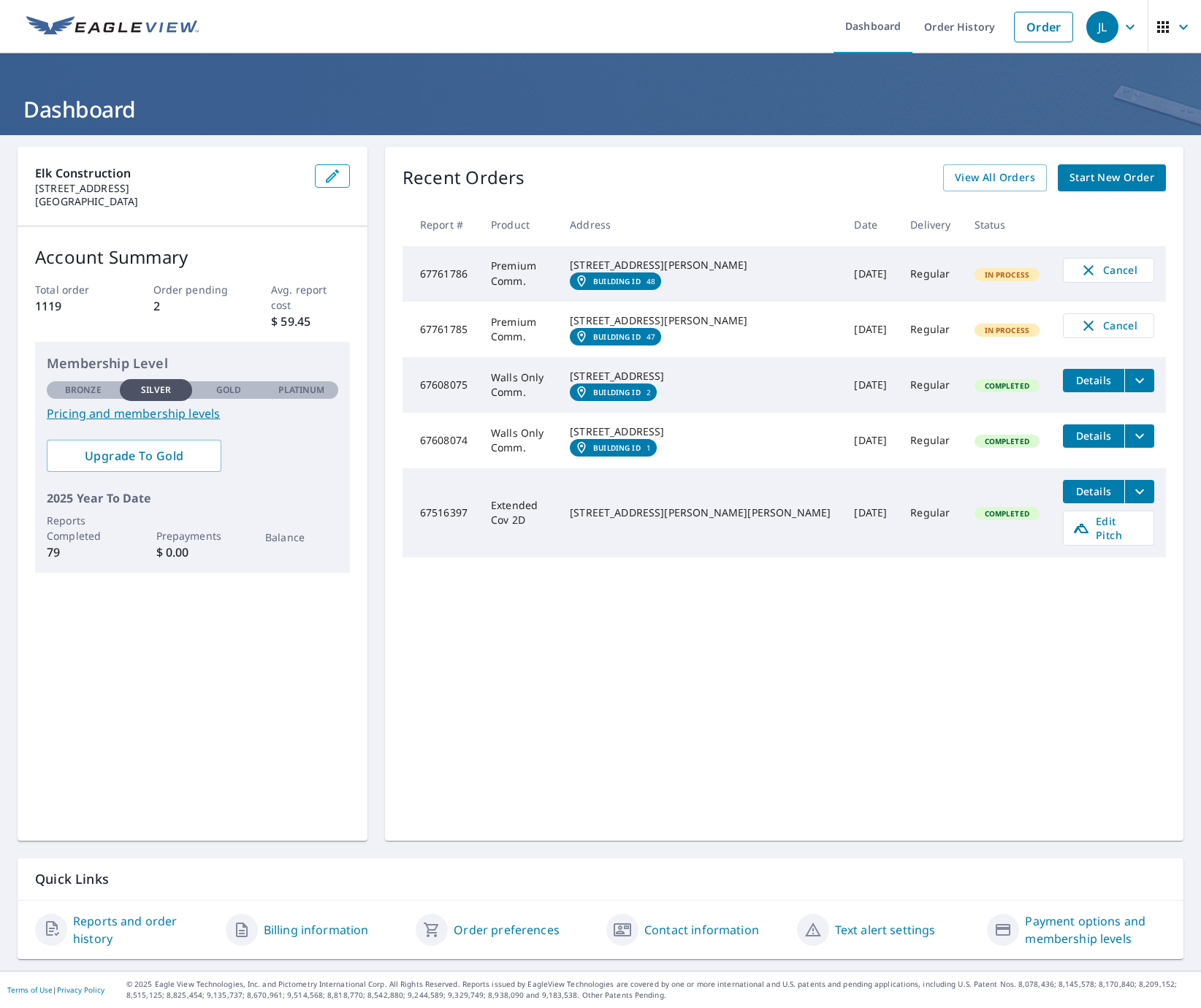
click at [1177, 25] on icon "button" at bounding box center [1183, 26] width 17 height 17
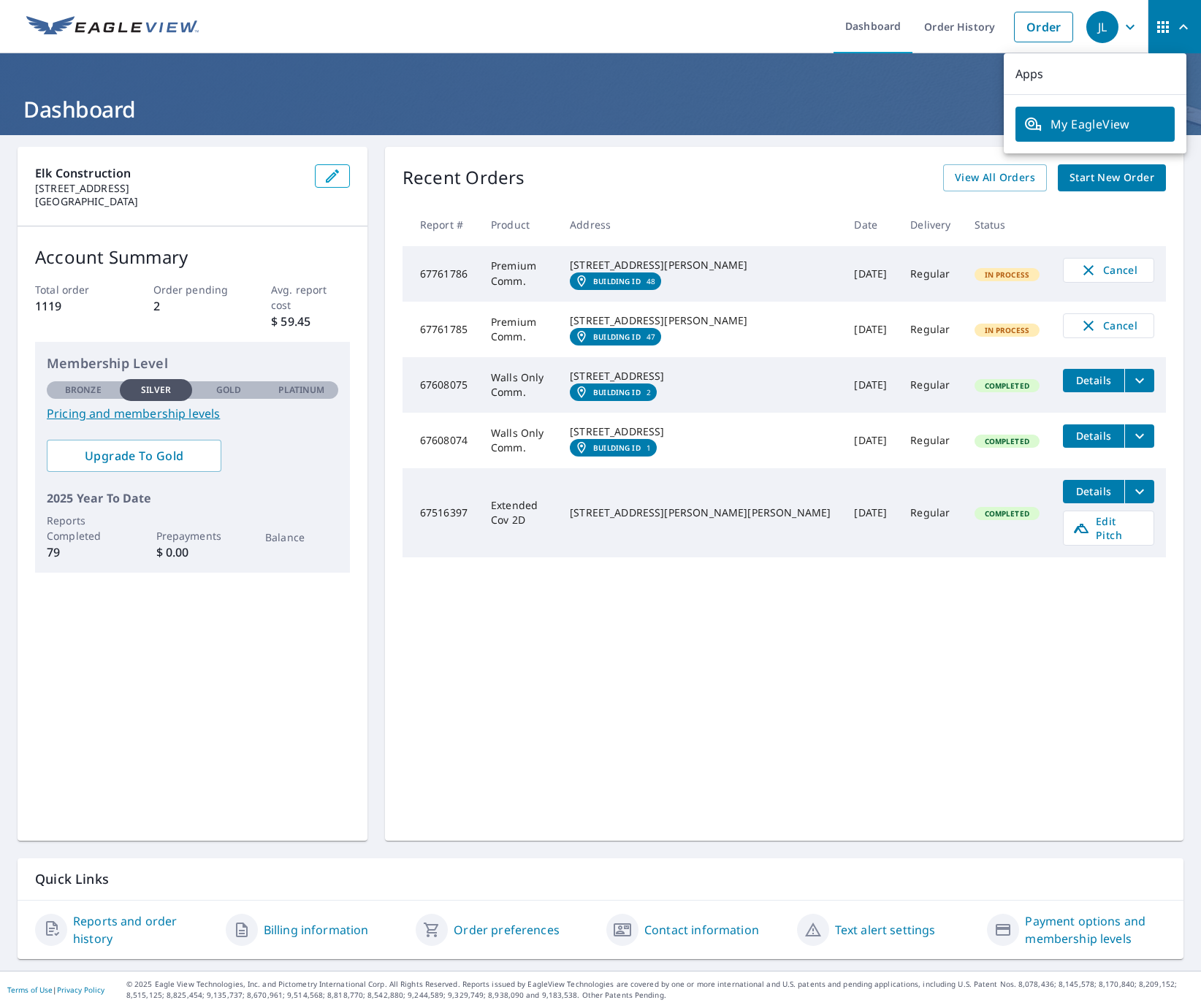
click at [662, 929] on link "Contact information" at bounding box center [701, 929] width 114 height 17
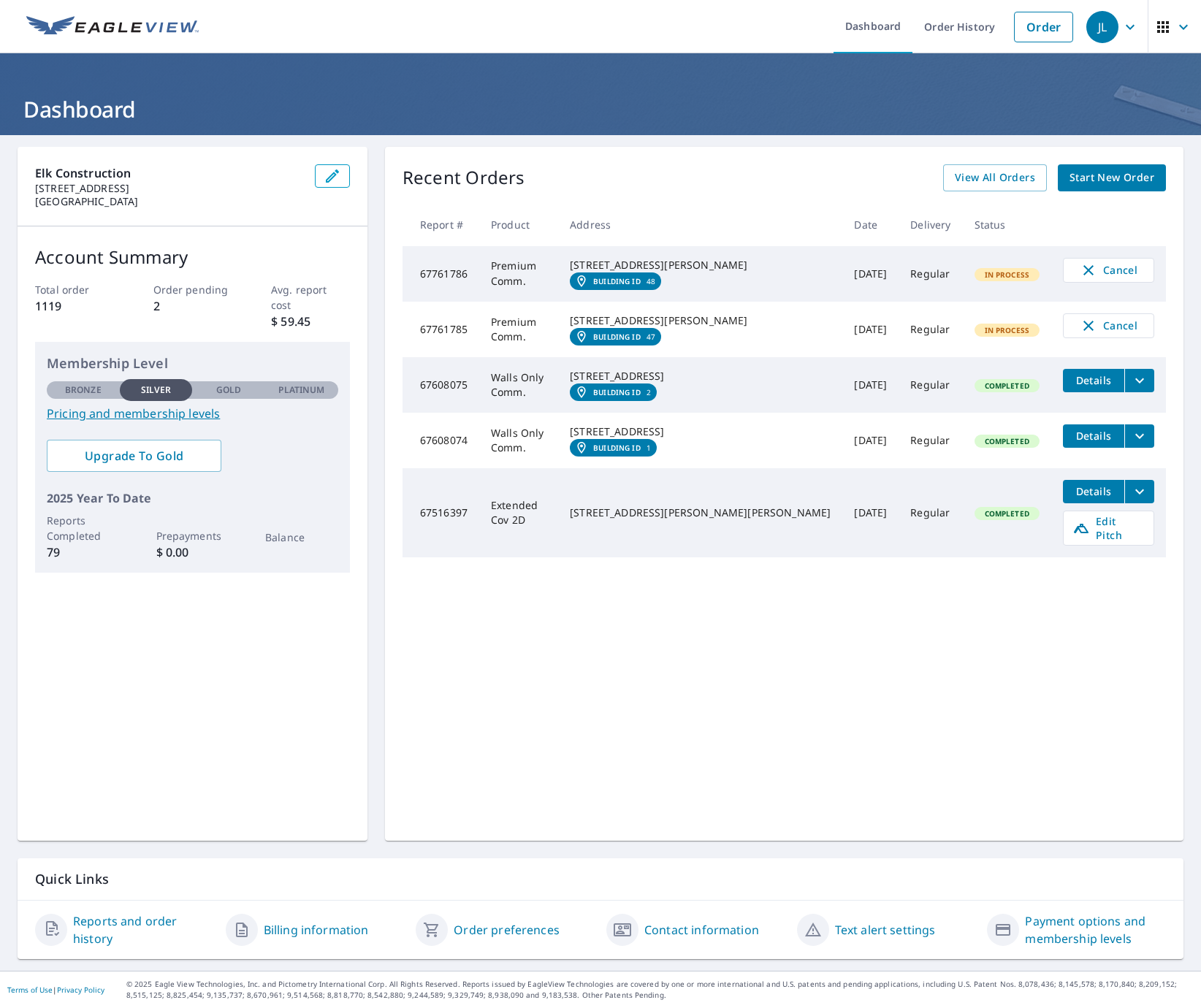
click at [641, 286] on em "Building ID" at bounding box center [617, 281] width 47 height 9
click at [149, 448] on span "Upgrade To Gold" at bounding box center [134, 455] width 151 height 16
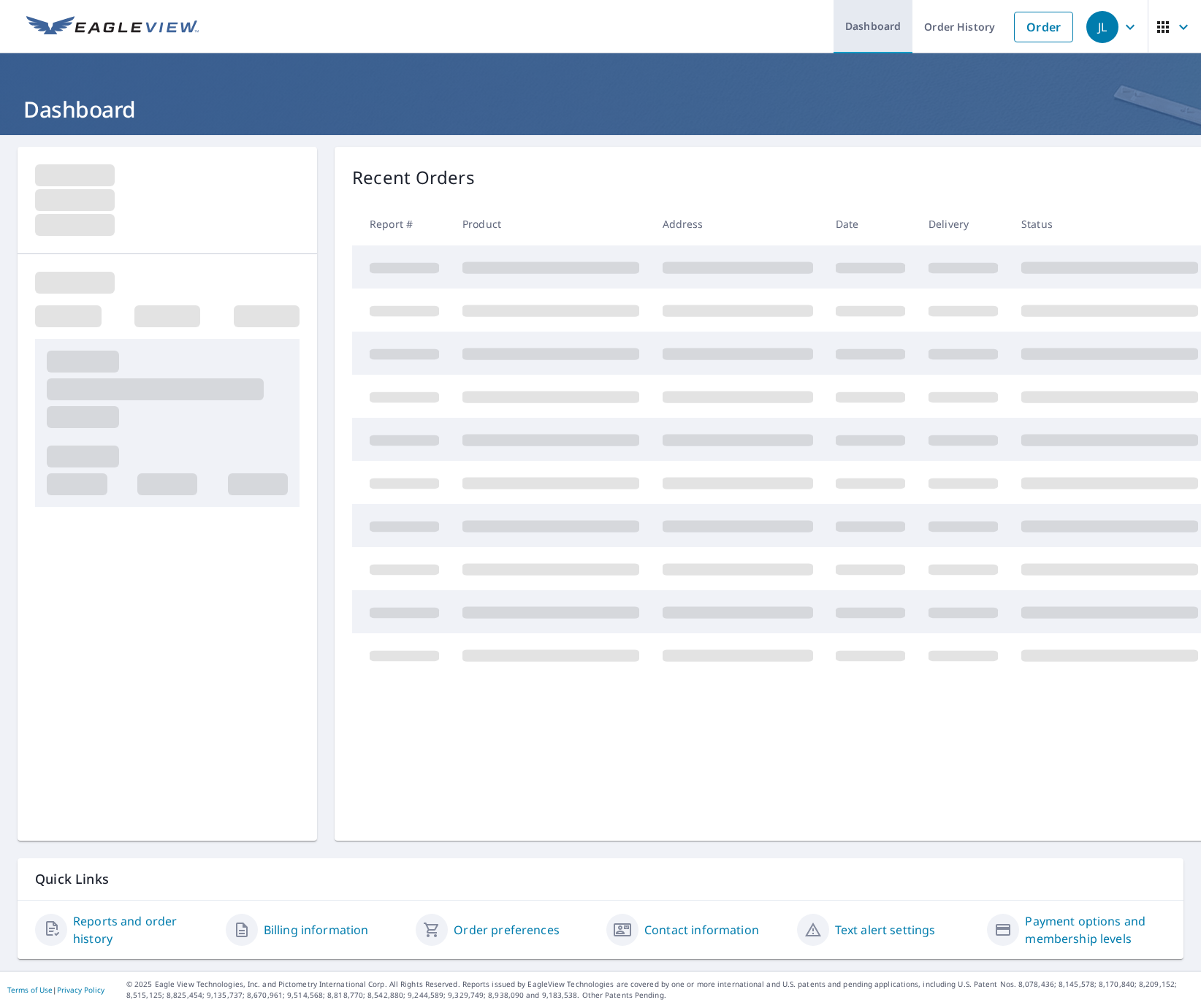
click at [855, 25] on link "Dashboard" at bounding box center [873, 26] width 79 height 53
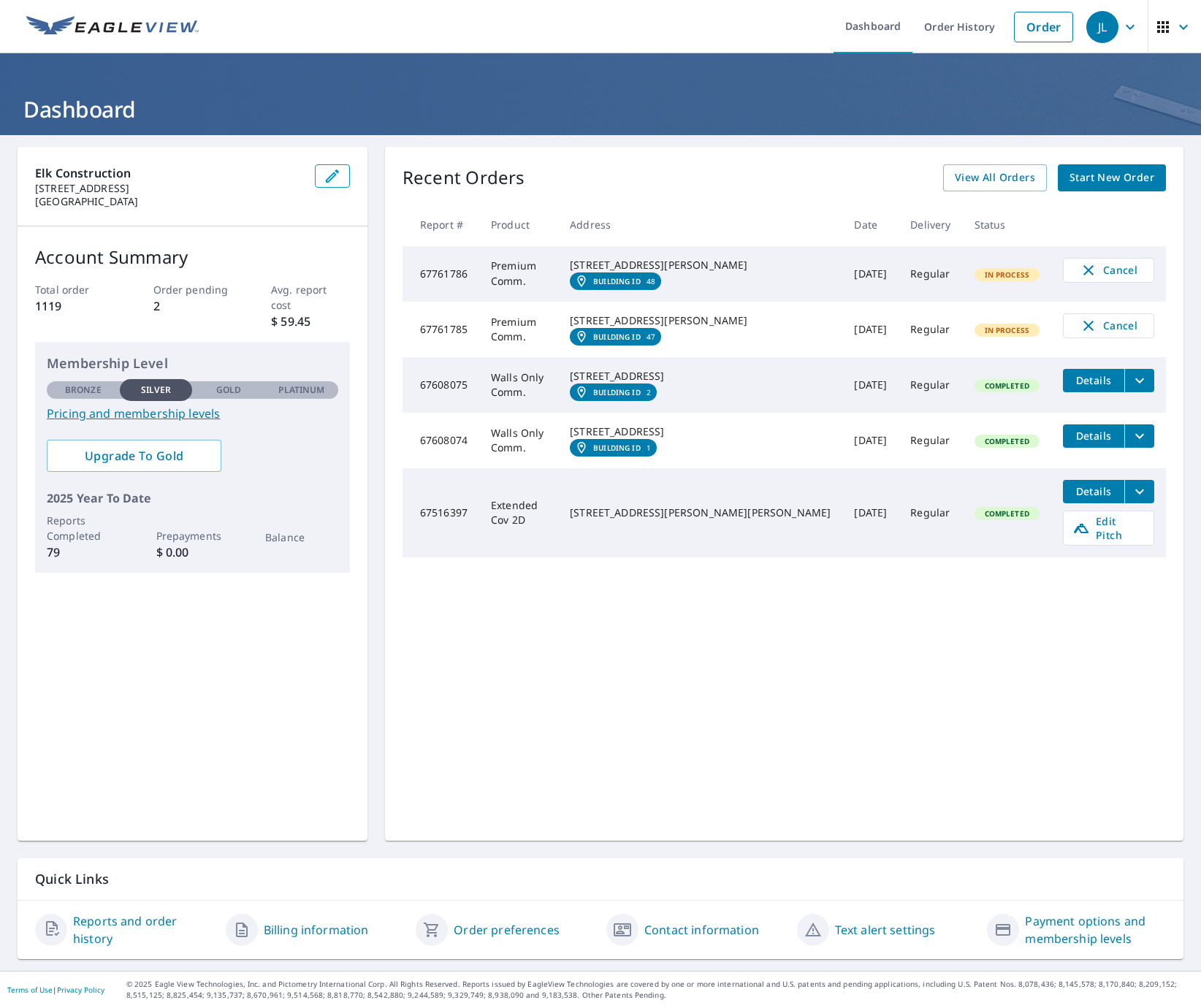
click at [513, 352] on td "Premium Comm." at bounding box center [518, 329] width 79 height 55
click at [1164, 16] on span "button" at bounding box center [1175, 27] width 41 height 35
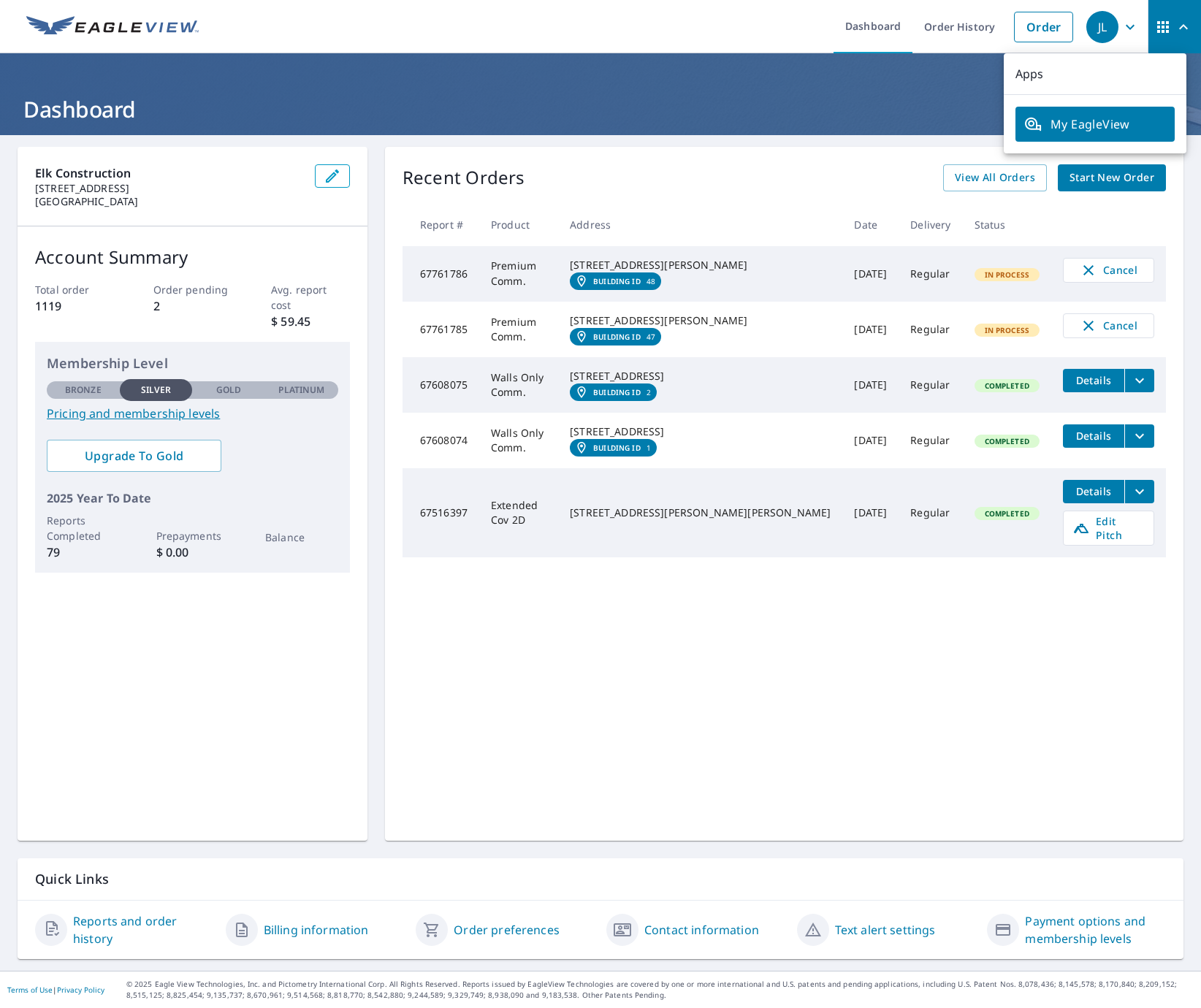
click at [1104, 143] on ul "My EagleView" at bounding box center [1095, 124] width 183 height 58
click at [1101, 123] on span "My EagleView" at bounding box center [1095, 123] width 141 height 17
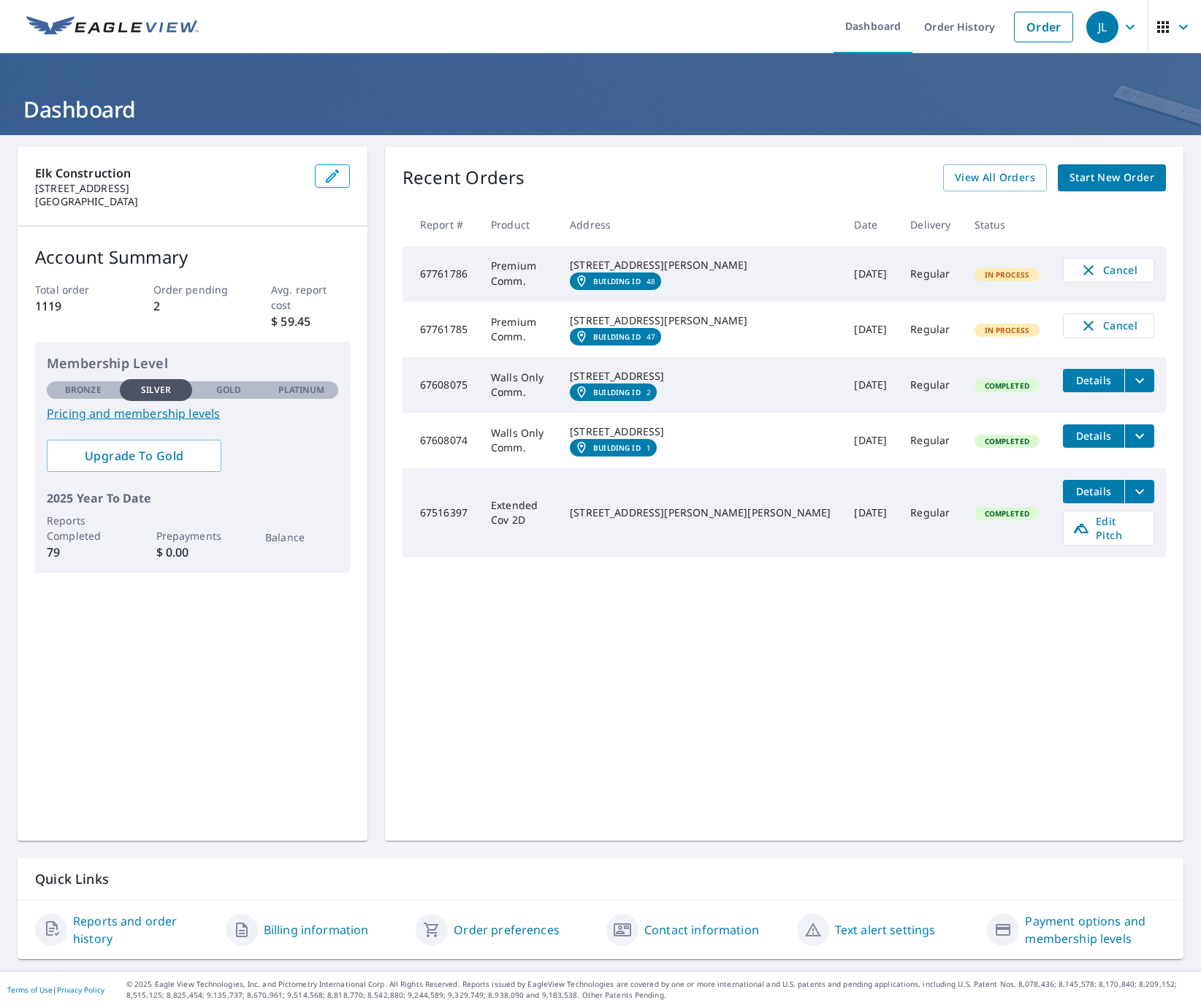
click at [654, 926] on link "Contact information" at bounding box center [701, 929] width 114 height 17
click at [1122, 21] on icon "button" at bounding box center [1130, 26] width 17 height 17
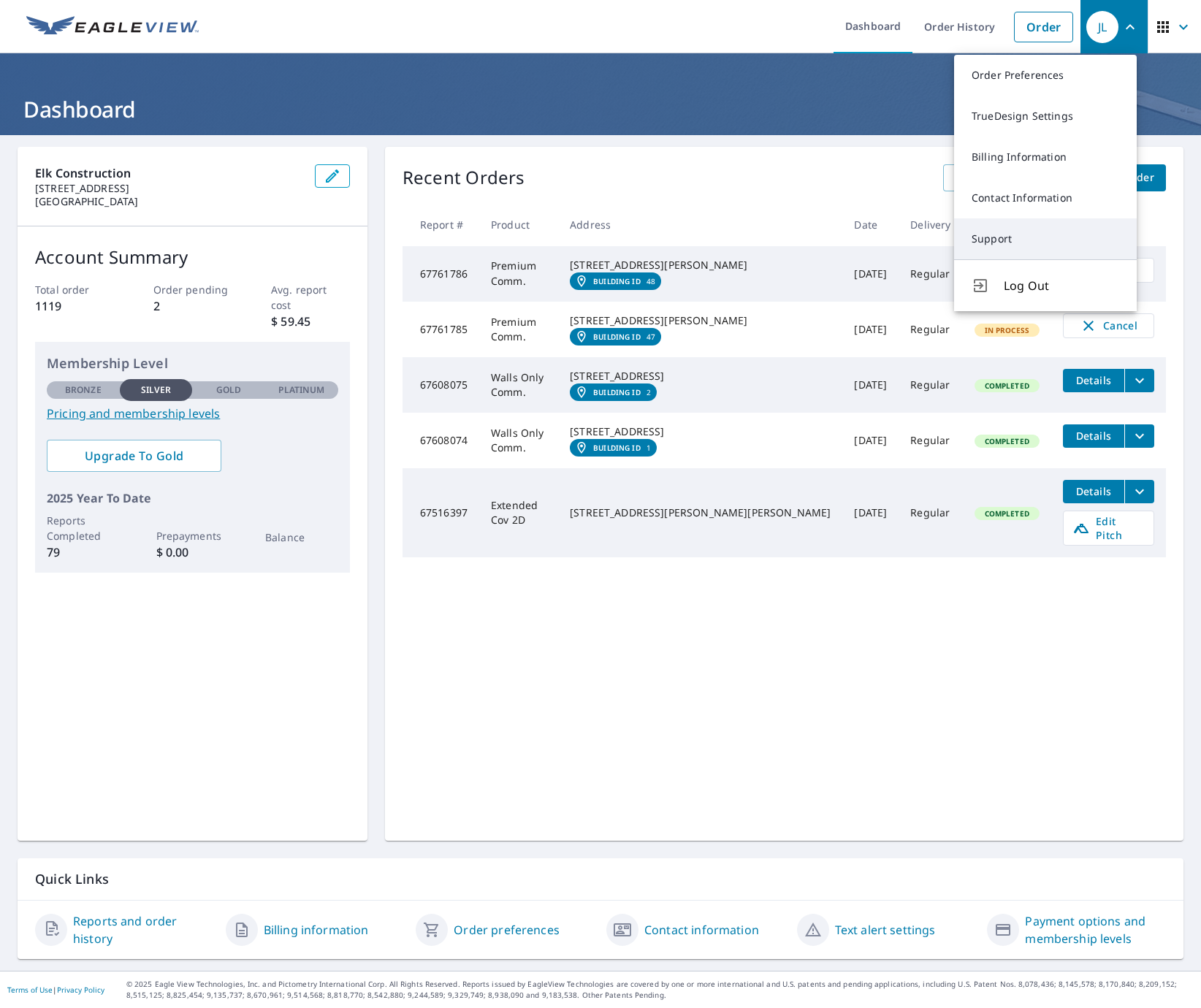
click at [1000, 239] on link "Support" at bounding box center [1045, 239] width 183 height 41
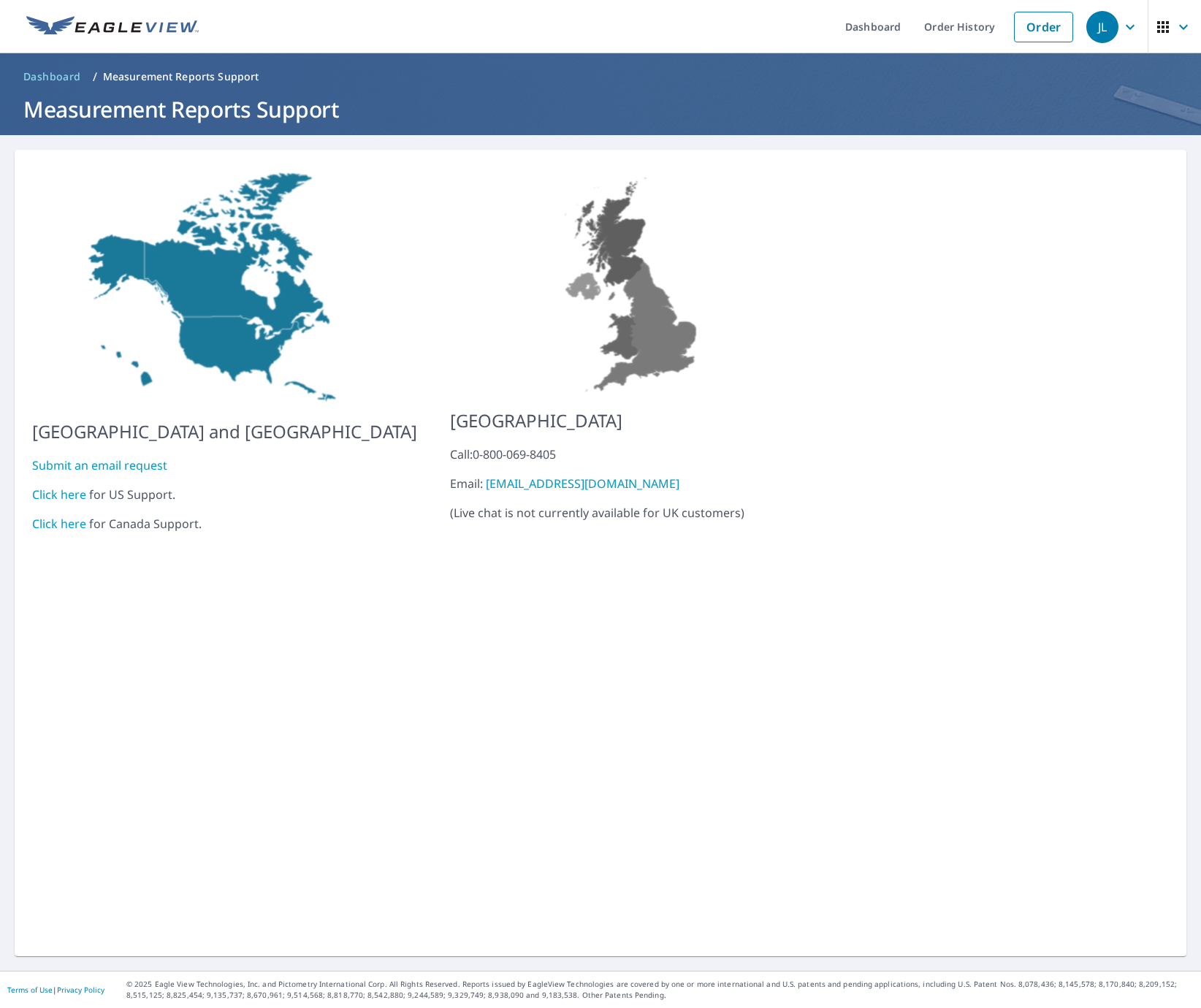
click at [65, 486] on link "Click here" at bounding box center [59, 494] width 54 height 16
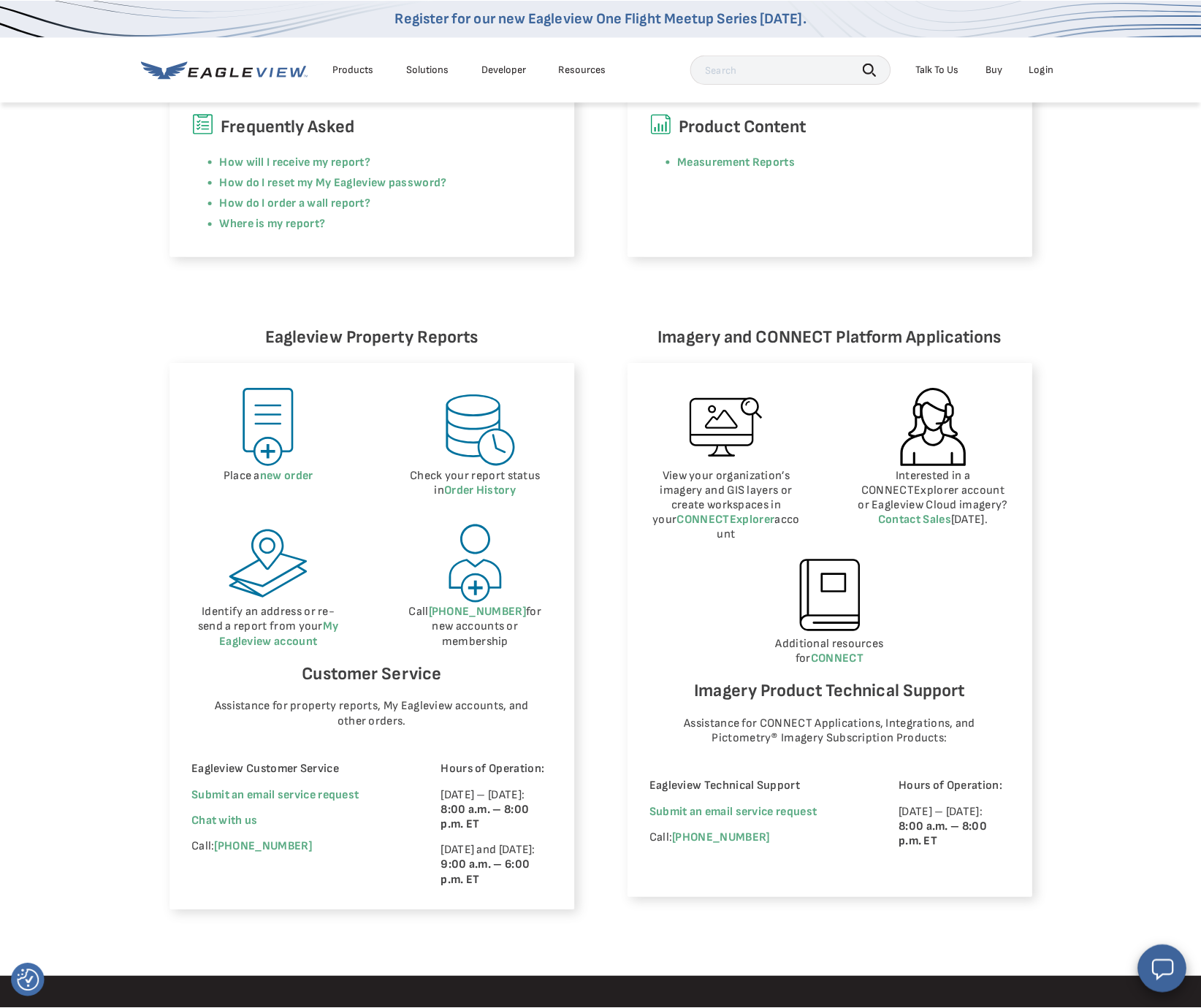
scroll to position [448, 0]
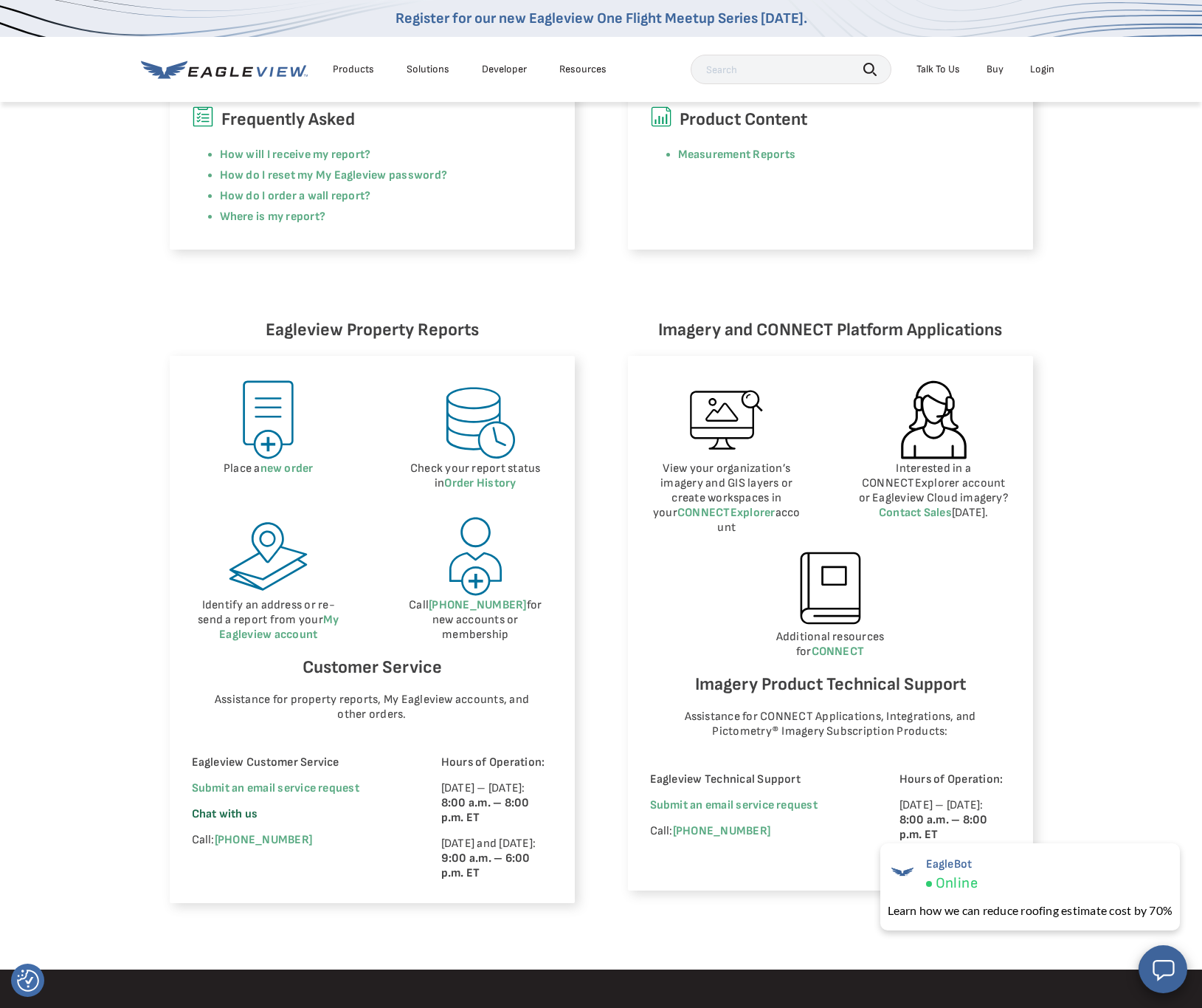
click at [242, 818] on span "Chat with us" at bounding box center [225, 814] width 67 height 14
click at [906, 876] on img at bounding box center [896, 871] width 34 height 34
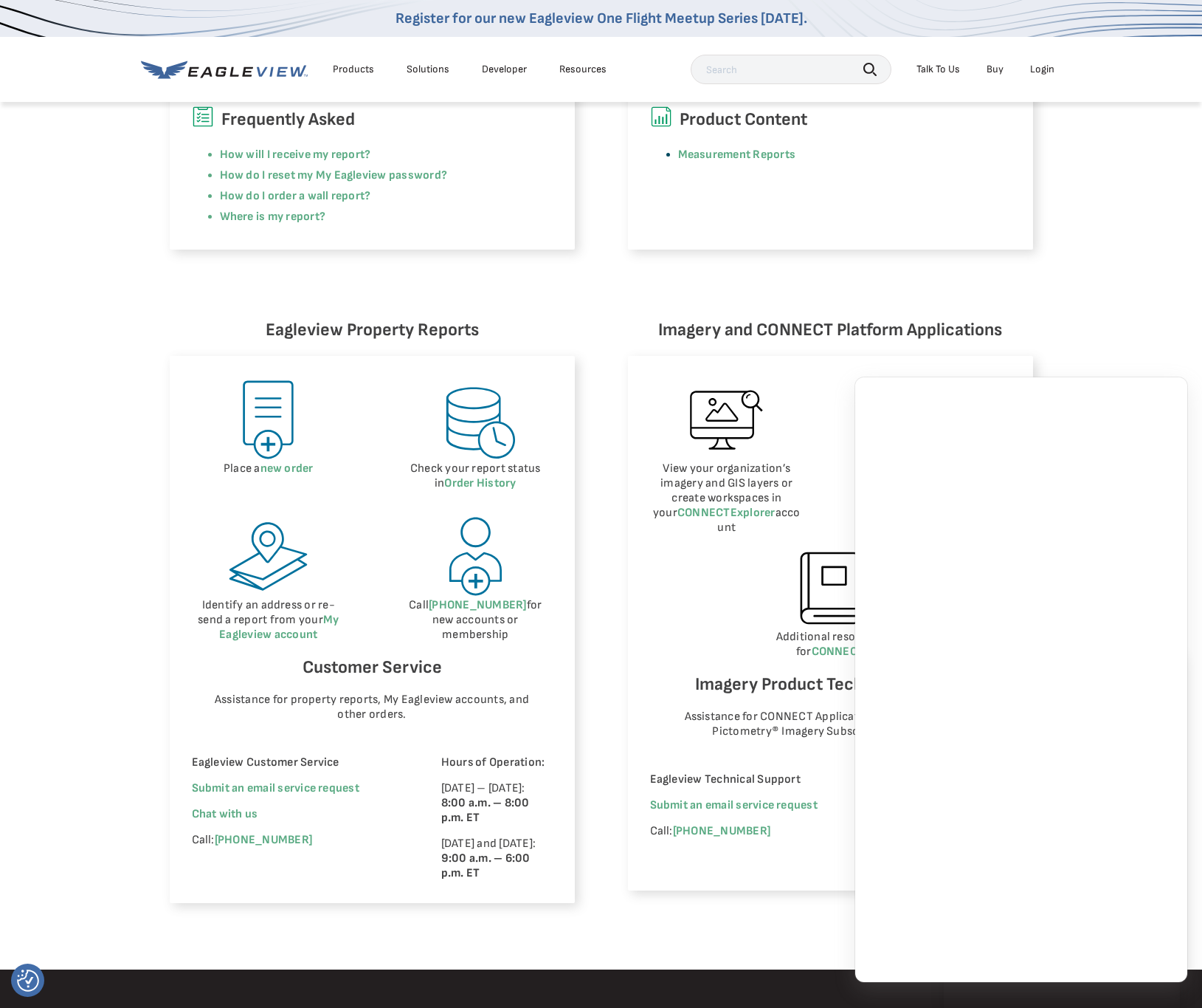
click at [916, 162] on li "Measurement Reports" at bounding box center [844, 154] width 333 height 20
click at [1043, 71] on div "Login" at bounding box center [1042, 70] width 24 height 14
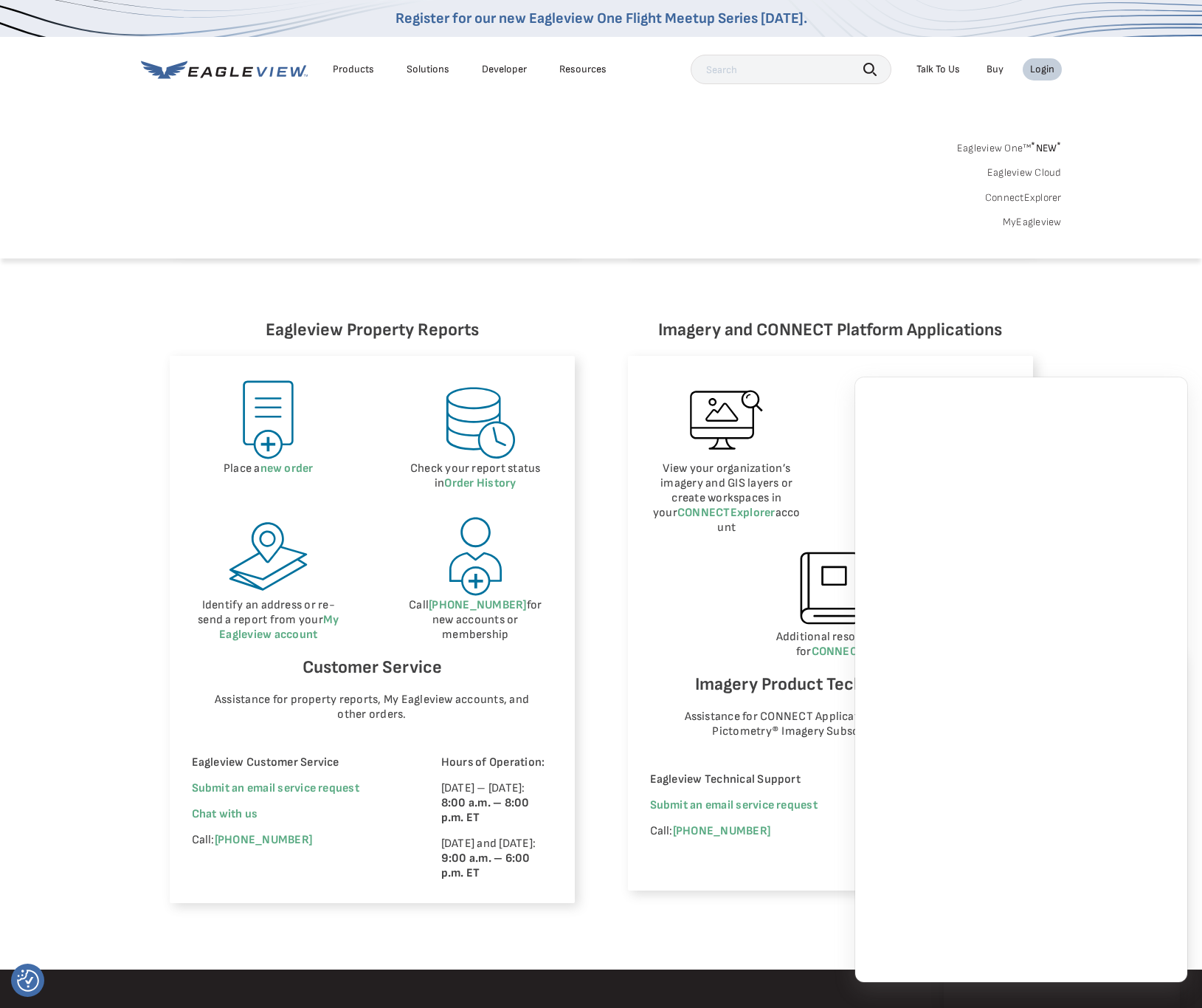
click at [1025, 221] on link "MyEagleview" at bounding box center [1033, 222] width 59 height 14
